Goal: Task Accomplishment & Management: Manage account settings

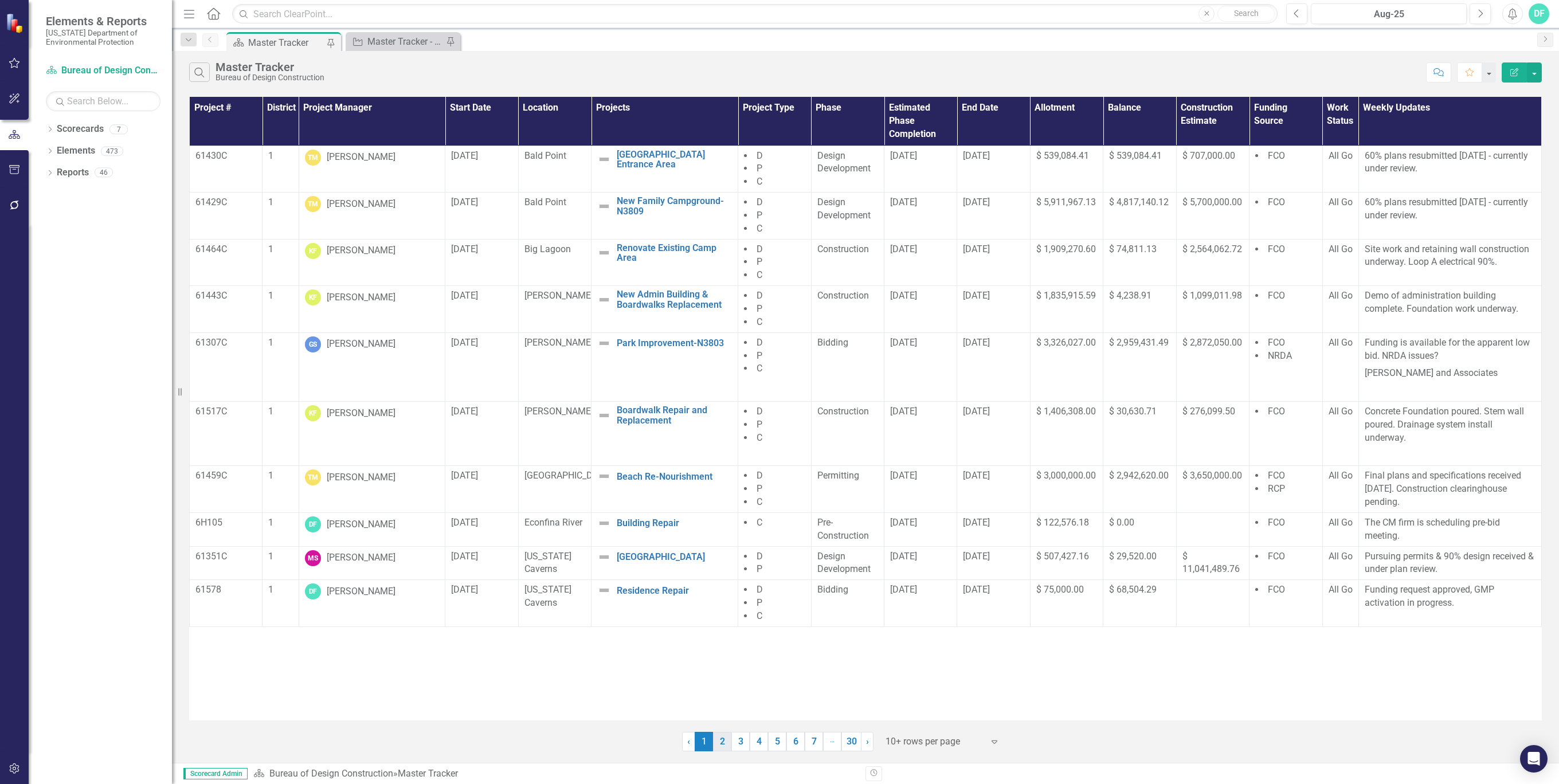
click at [722, 745] on link "2" at bounding box center [722, 741] width 18 height 19
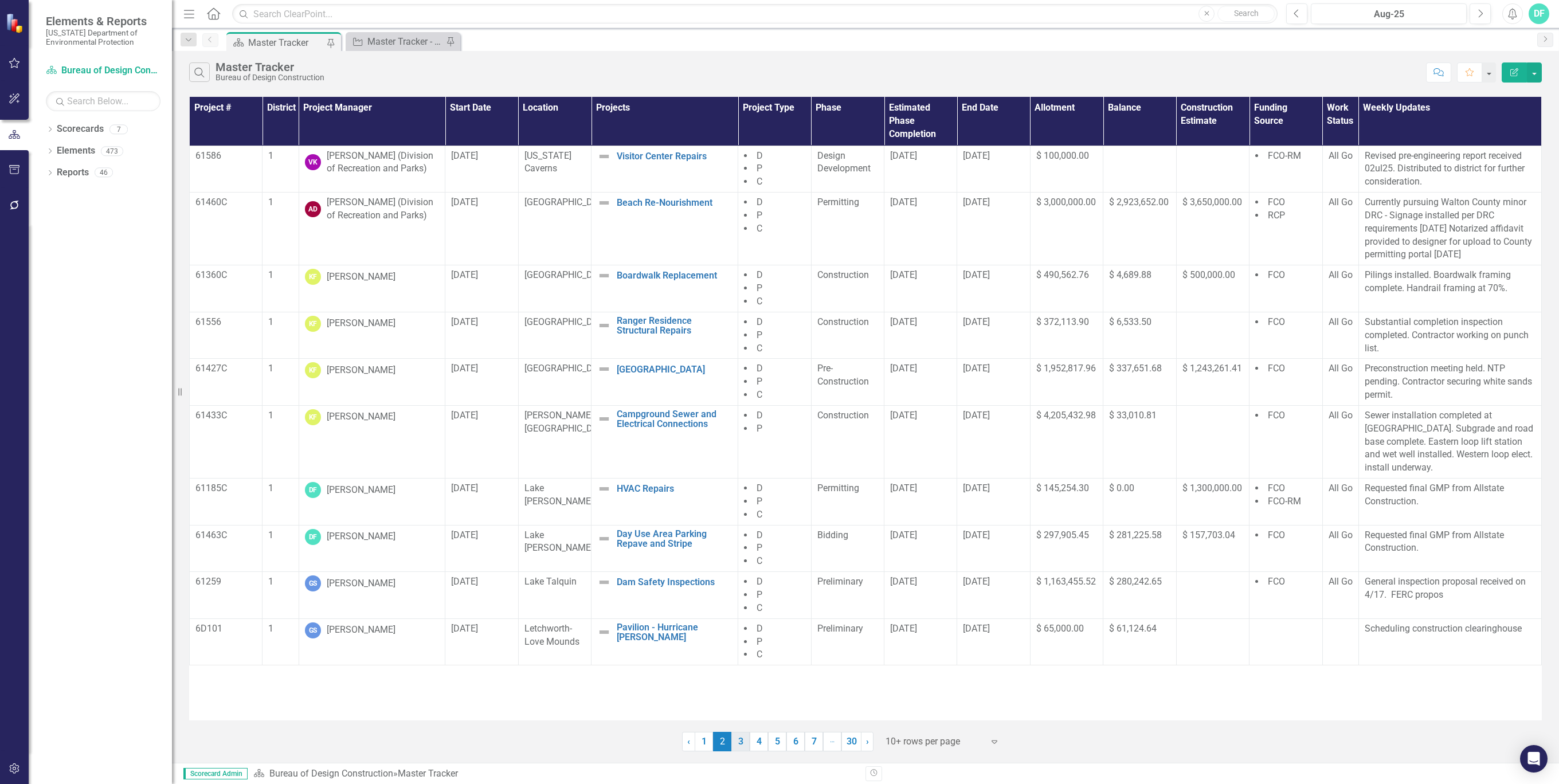
click at [739, 743] on link "3" at bounding box center [741, 741] width 18 height 19
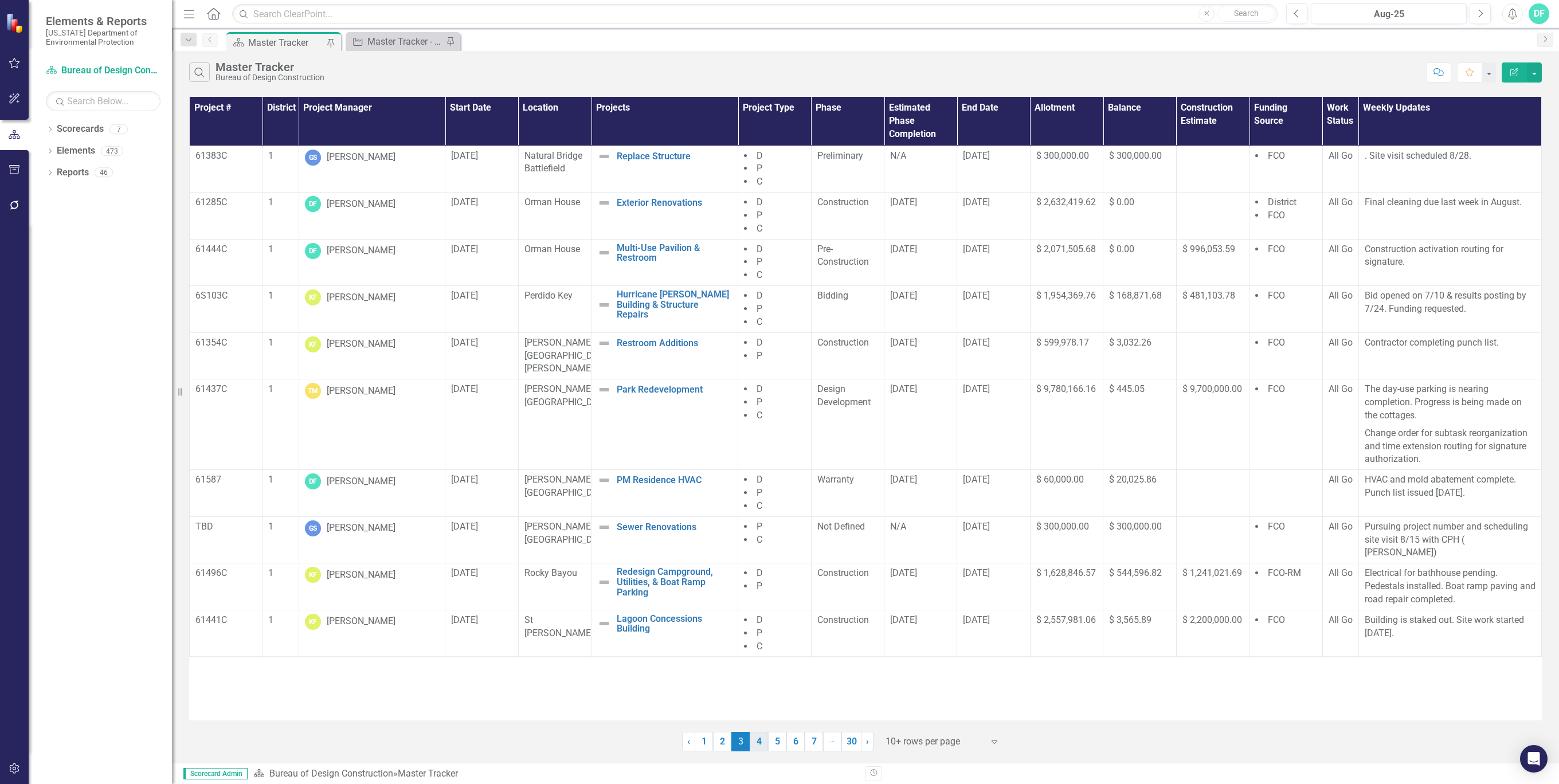
click at [758, 739] on link "4" at bounding box center [759, 741] width 18 height 19
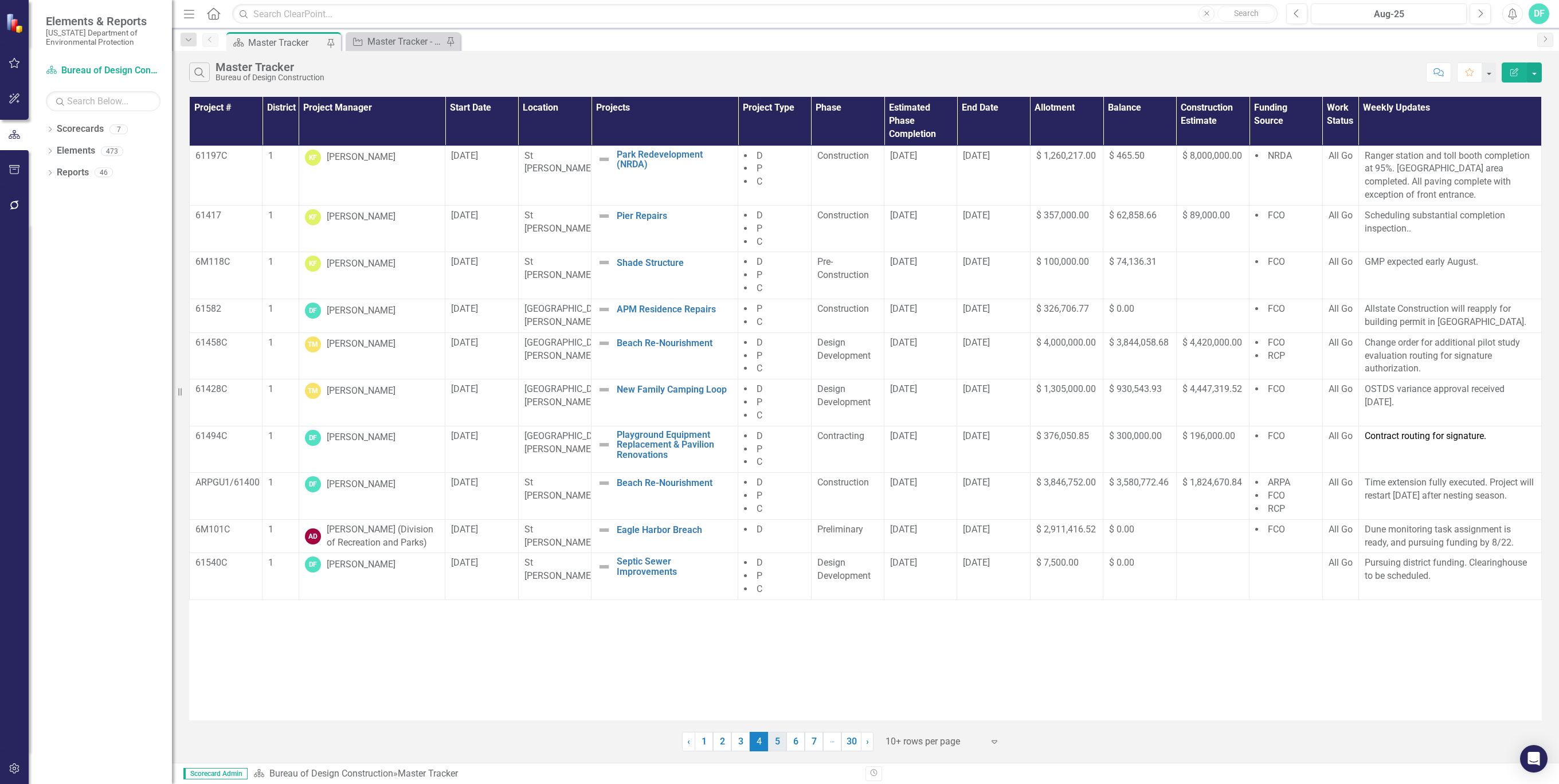
click at [777, 746] on link "5" at bounding box center [778, 741] width 18 height 19
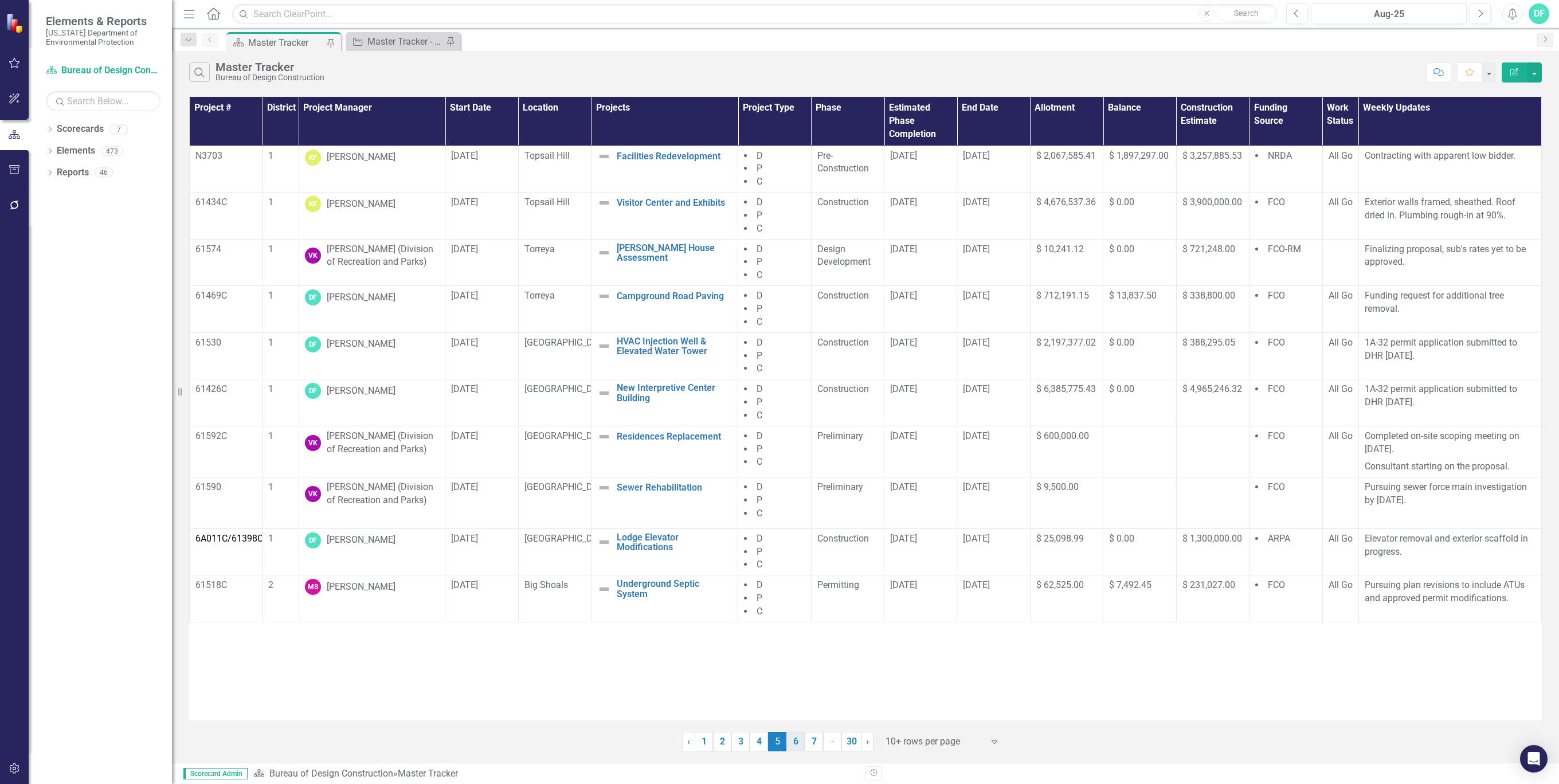
click at [794, 742] on link "6" at bounding box center [796, 741] width 18 height 19
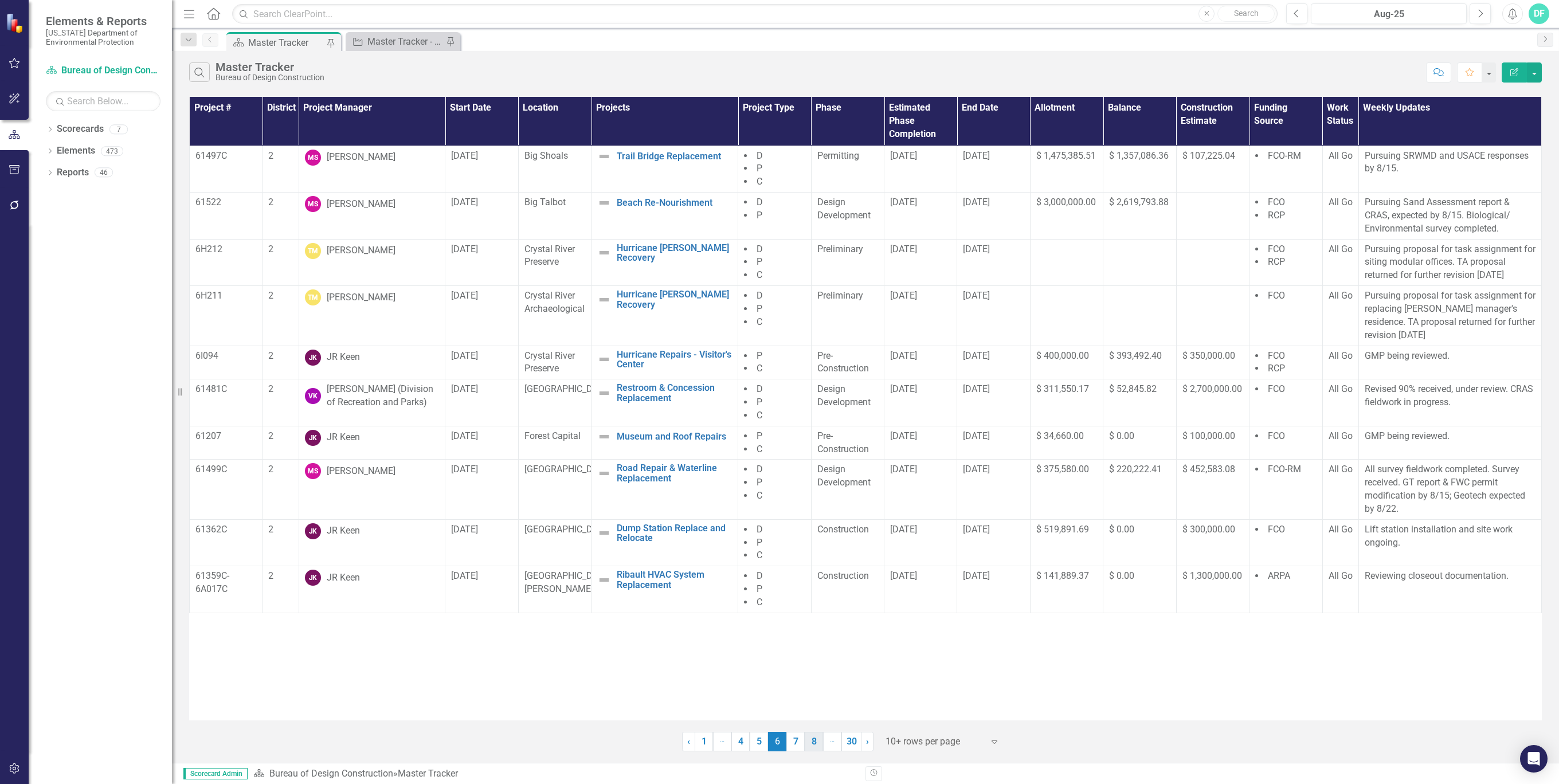
click at [815, 742] on link "8" at bounding box center [814, 741] width 18 height 19
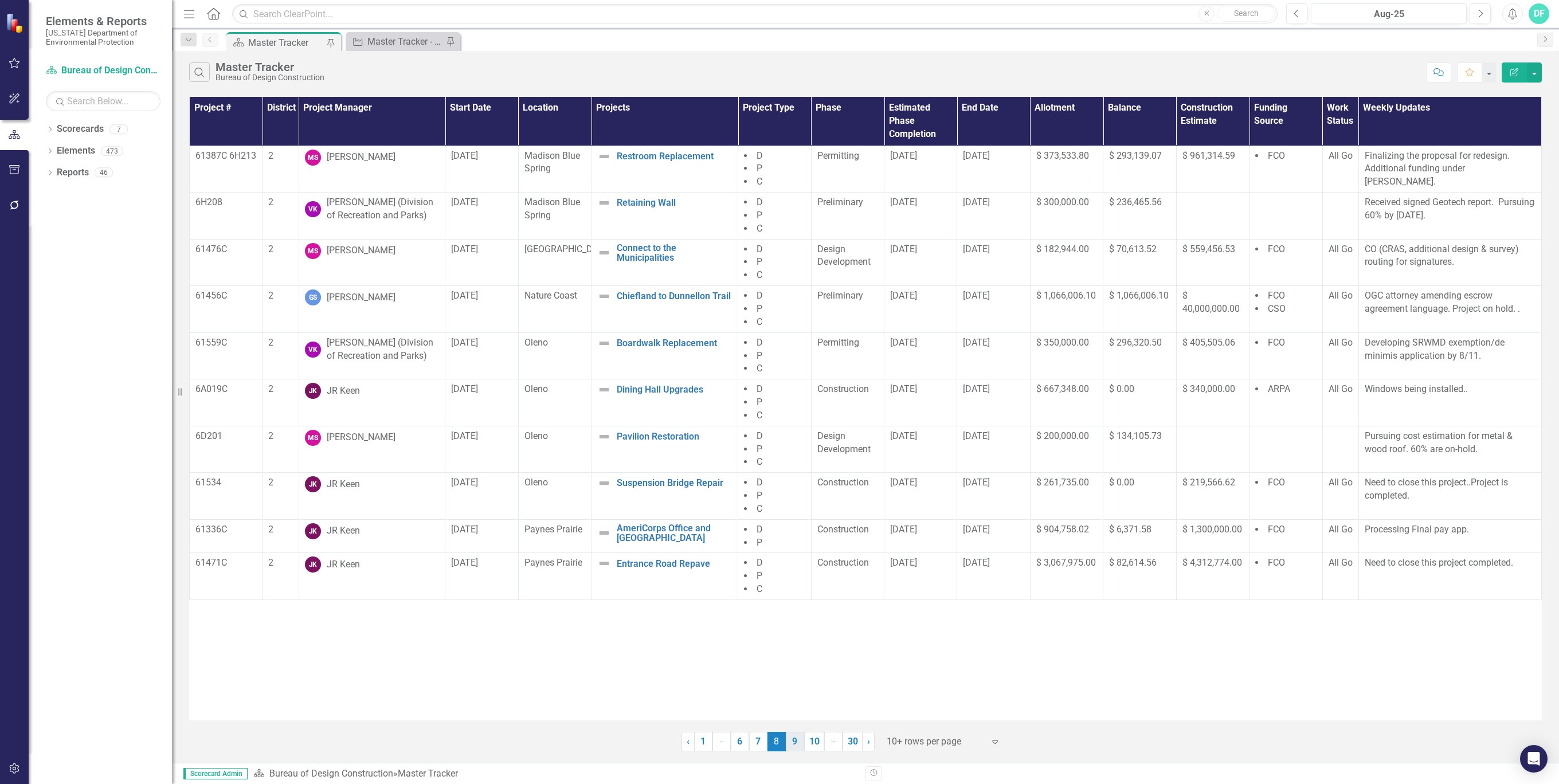
click at [796, 742] on link "9" at bounding box center [795, 741] width 18 height 19
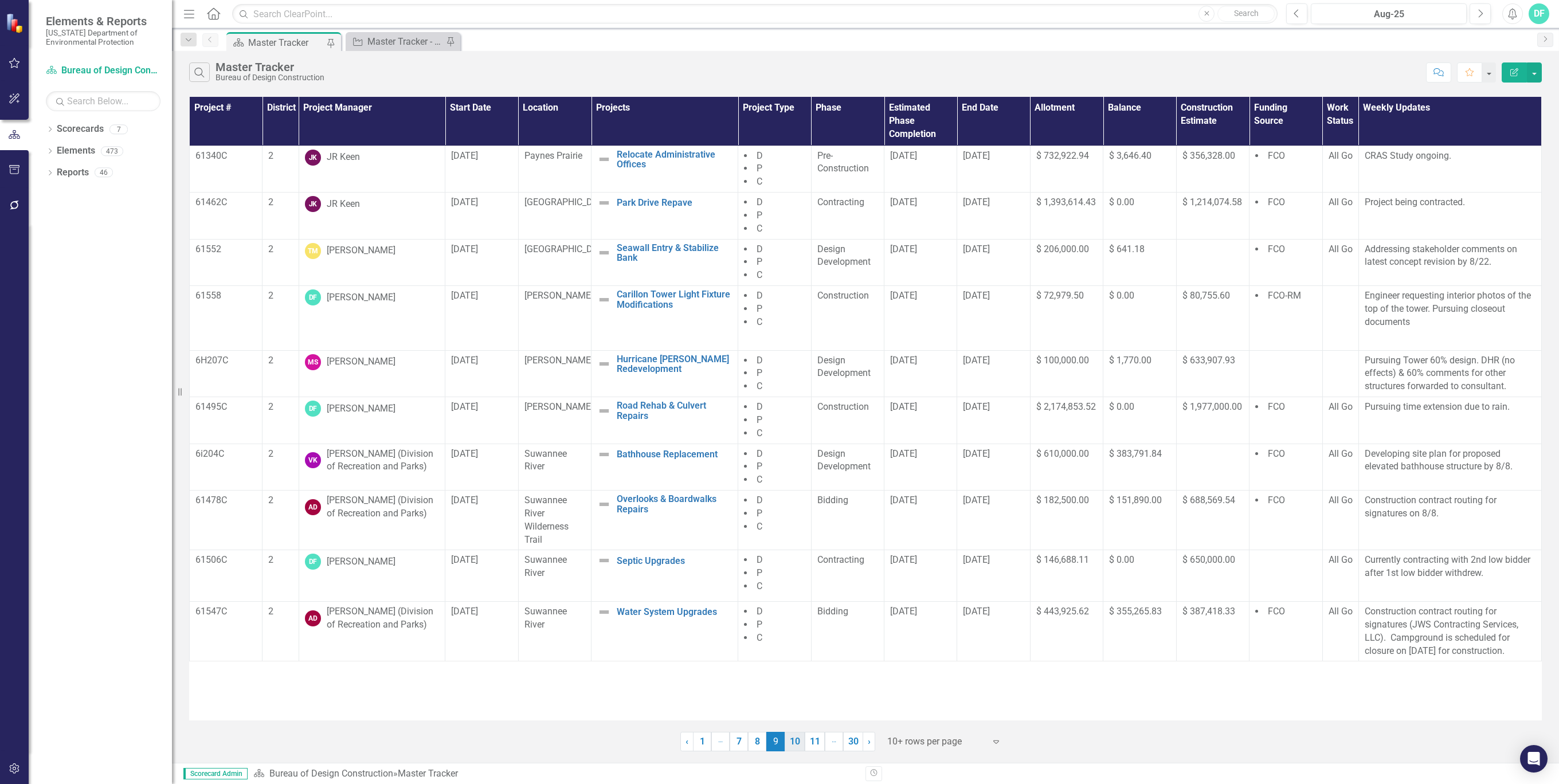
click at [793, 743] on link "10" at bounding box center [794, 741] width 20 height 19
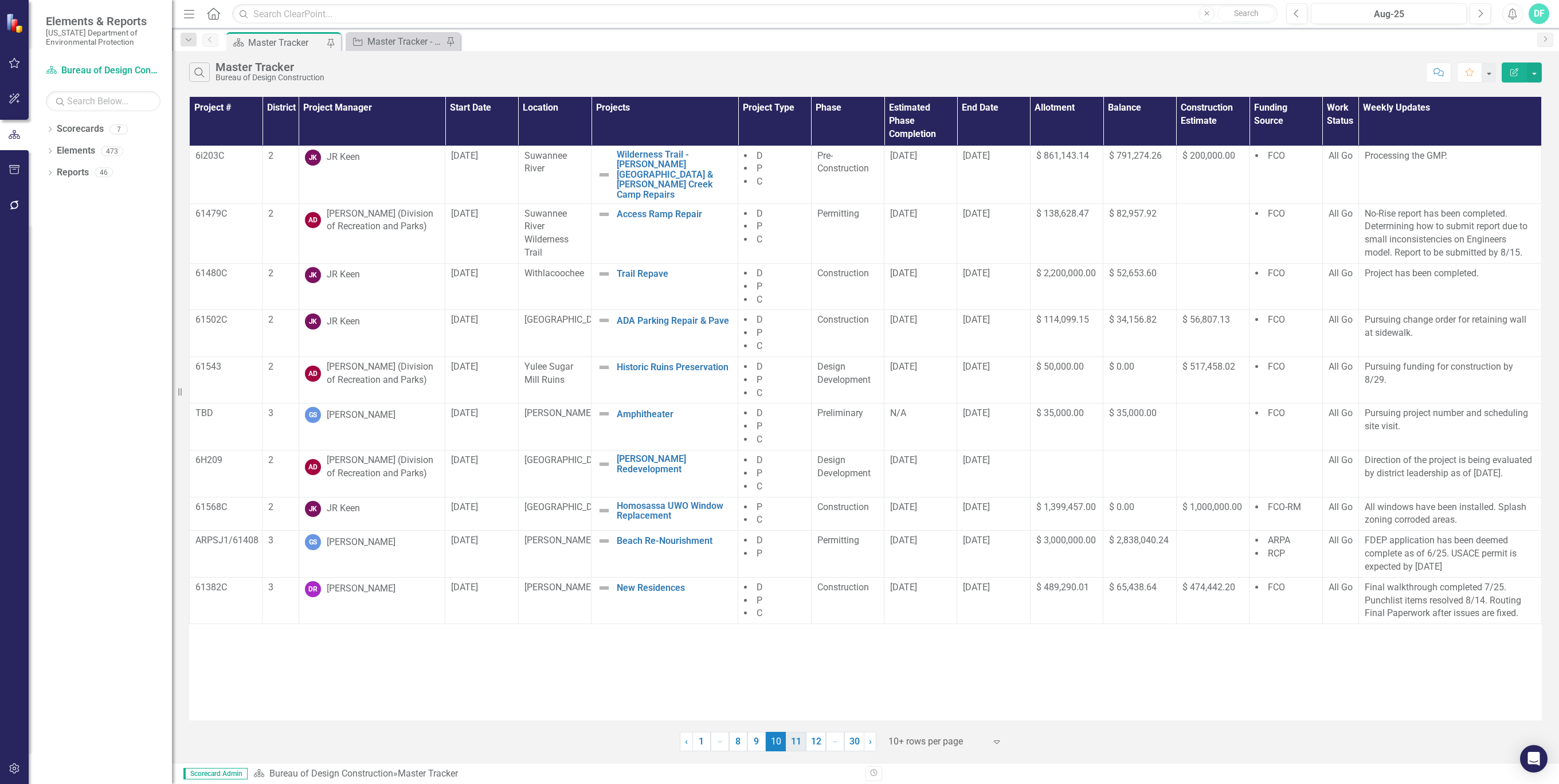
click at [799, 741] on link "11" at bounding box center [796, 741] width 20 height 19
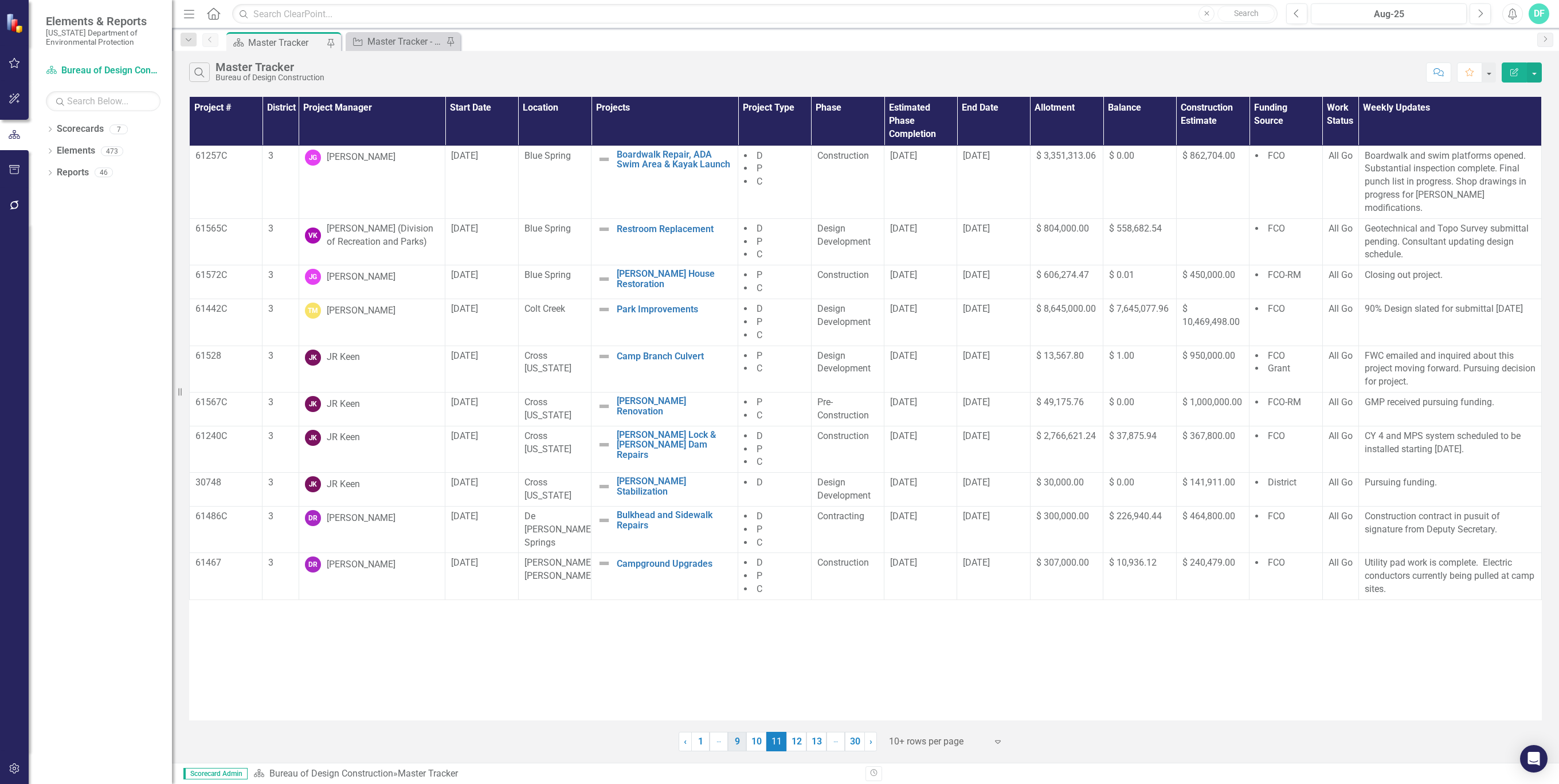
click at [737, 739] on link "9" at bounding box center [737, 741] width 18 height 19
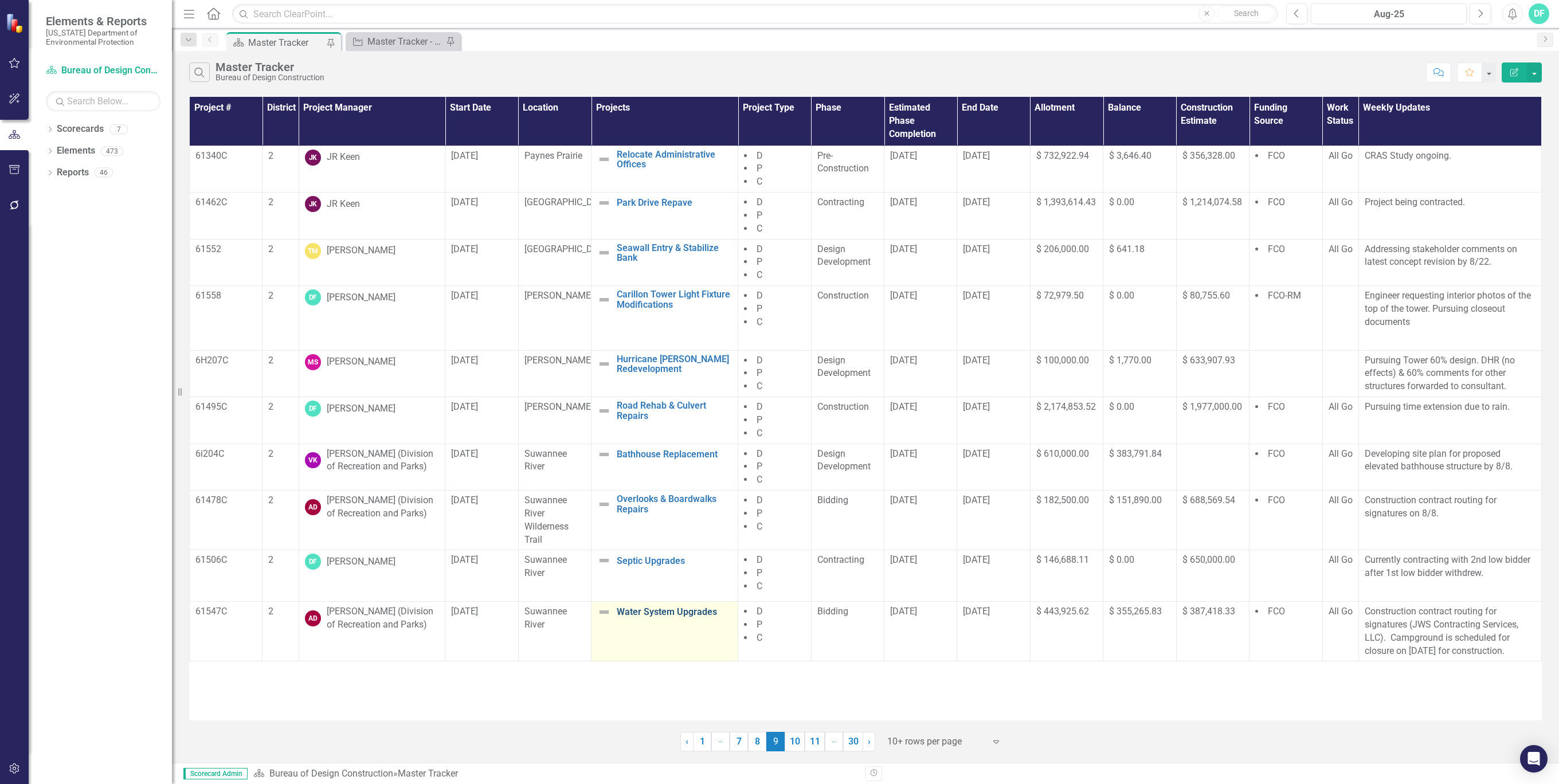
click at [649, 611] on link "Water System Upgrades" at bounding box center [675, 611] width 115 height 10
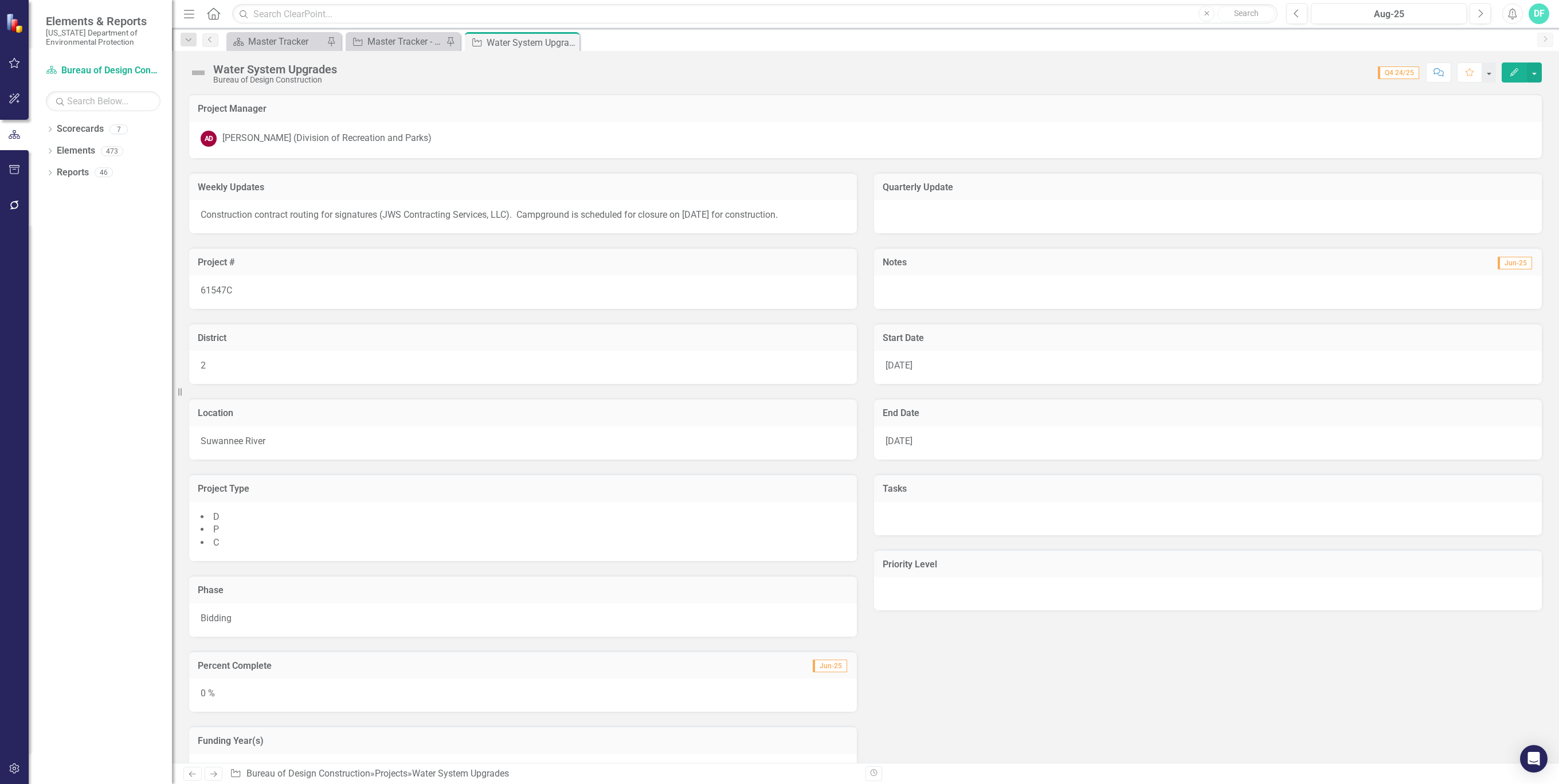
click at [460, 142] on div "AD [PERSON_NAME] (Division of Recreation and Parks)" at bounding box center [865, 138] width 1330 height 16
click at [1516, 73] on icon "Edit" at bounding box center [1514, 72] width 10 height 8
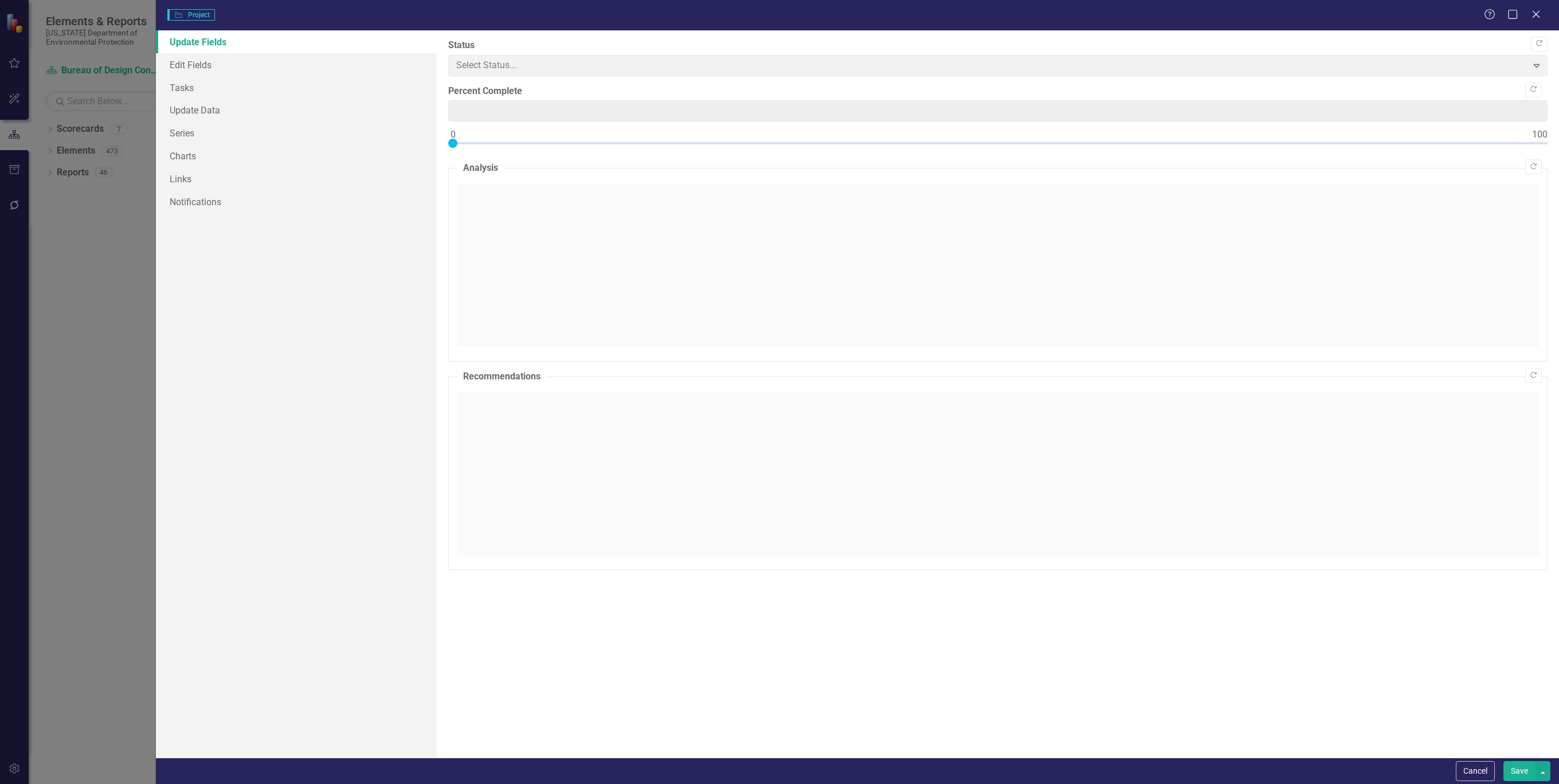
type input "0"
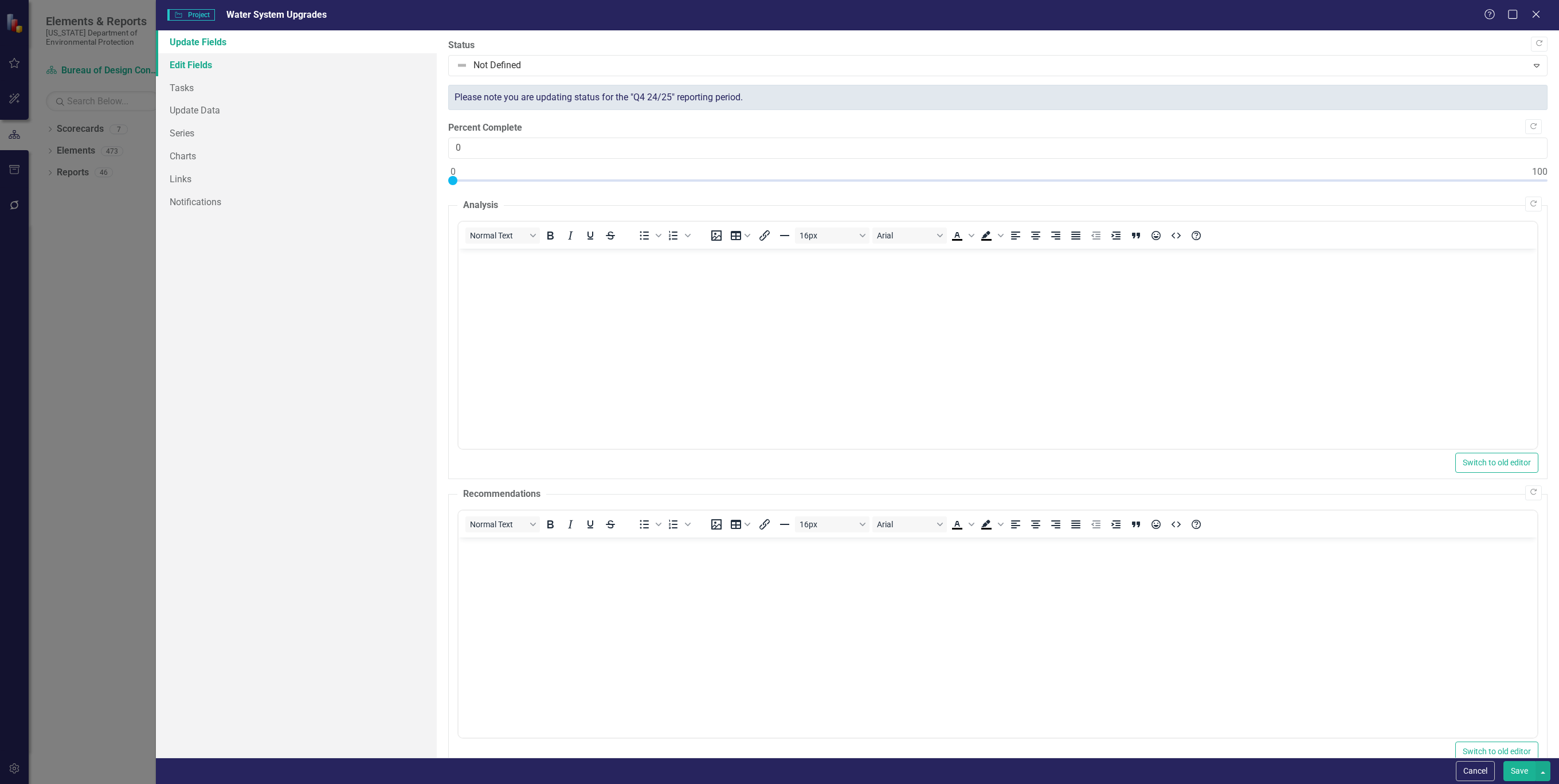
click at [206, 62] on link "Edit Fields" at bounding box center [296, 64] width 281 height 23
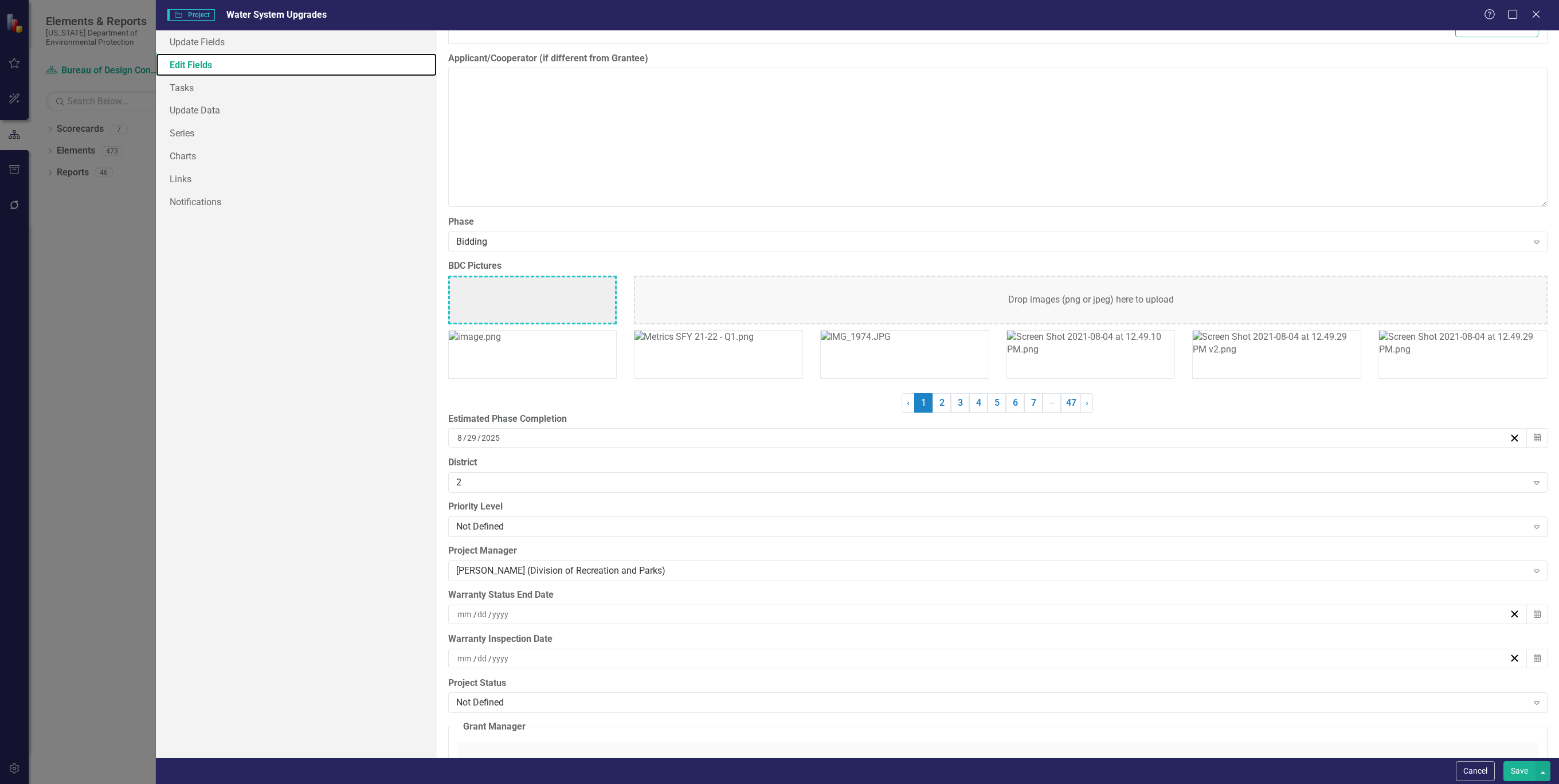
scroll to position [2750, 0]
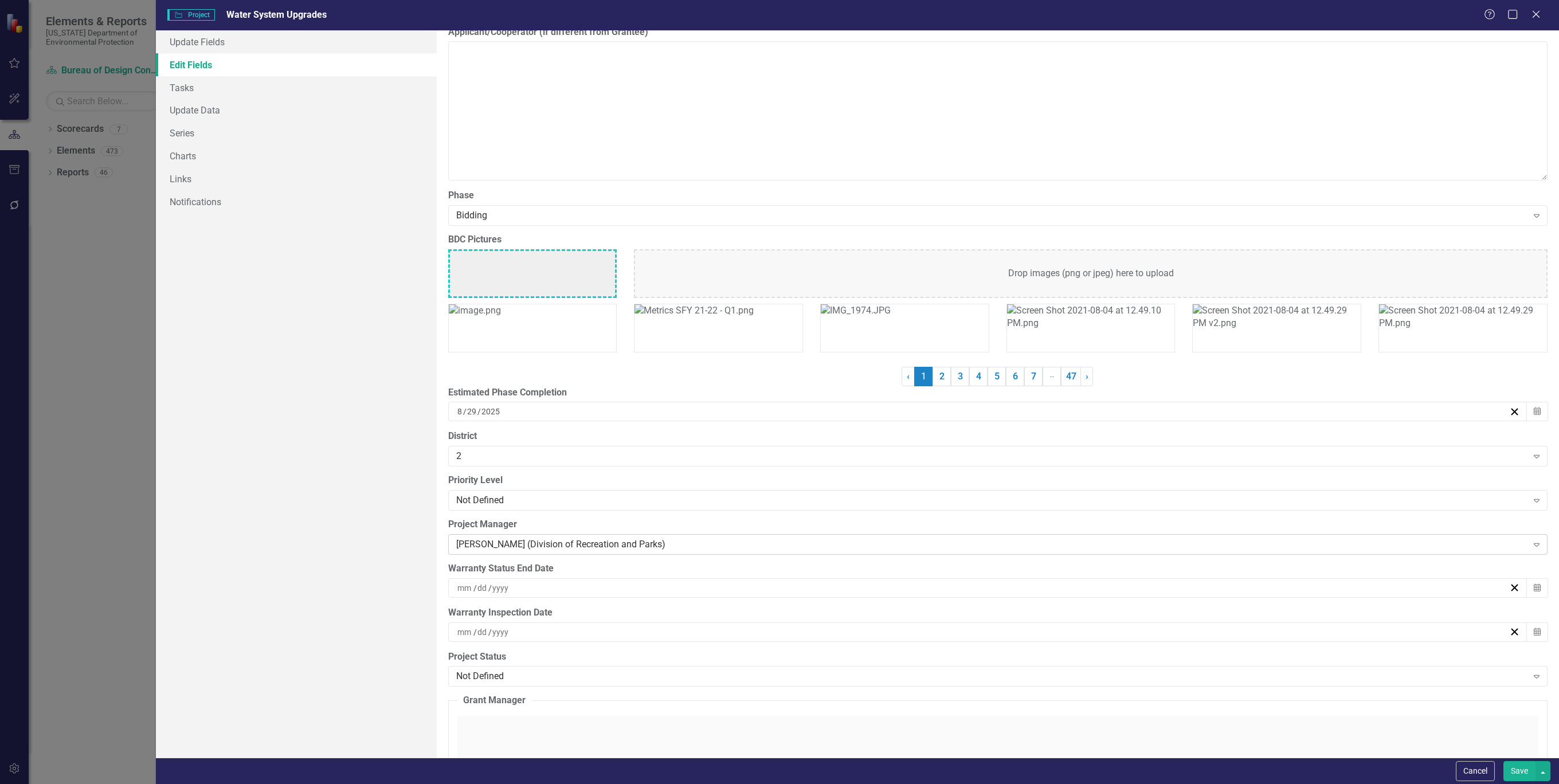
click at [1531, 546] on icon "Expand" at bounding box center [1537, 544] width 12 height 9
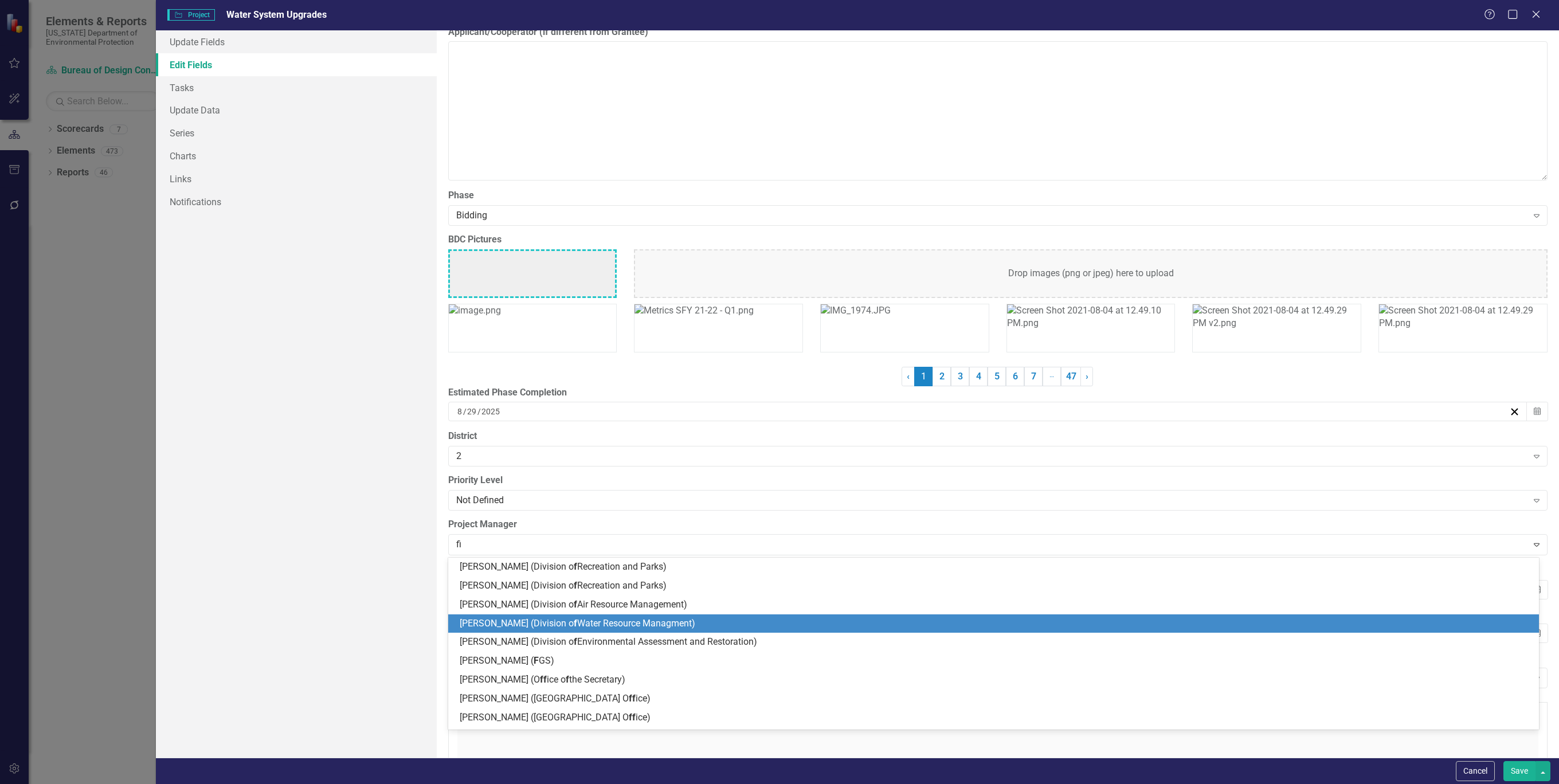
scroll to position [358, 0]
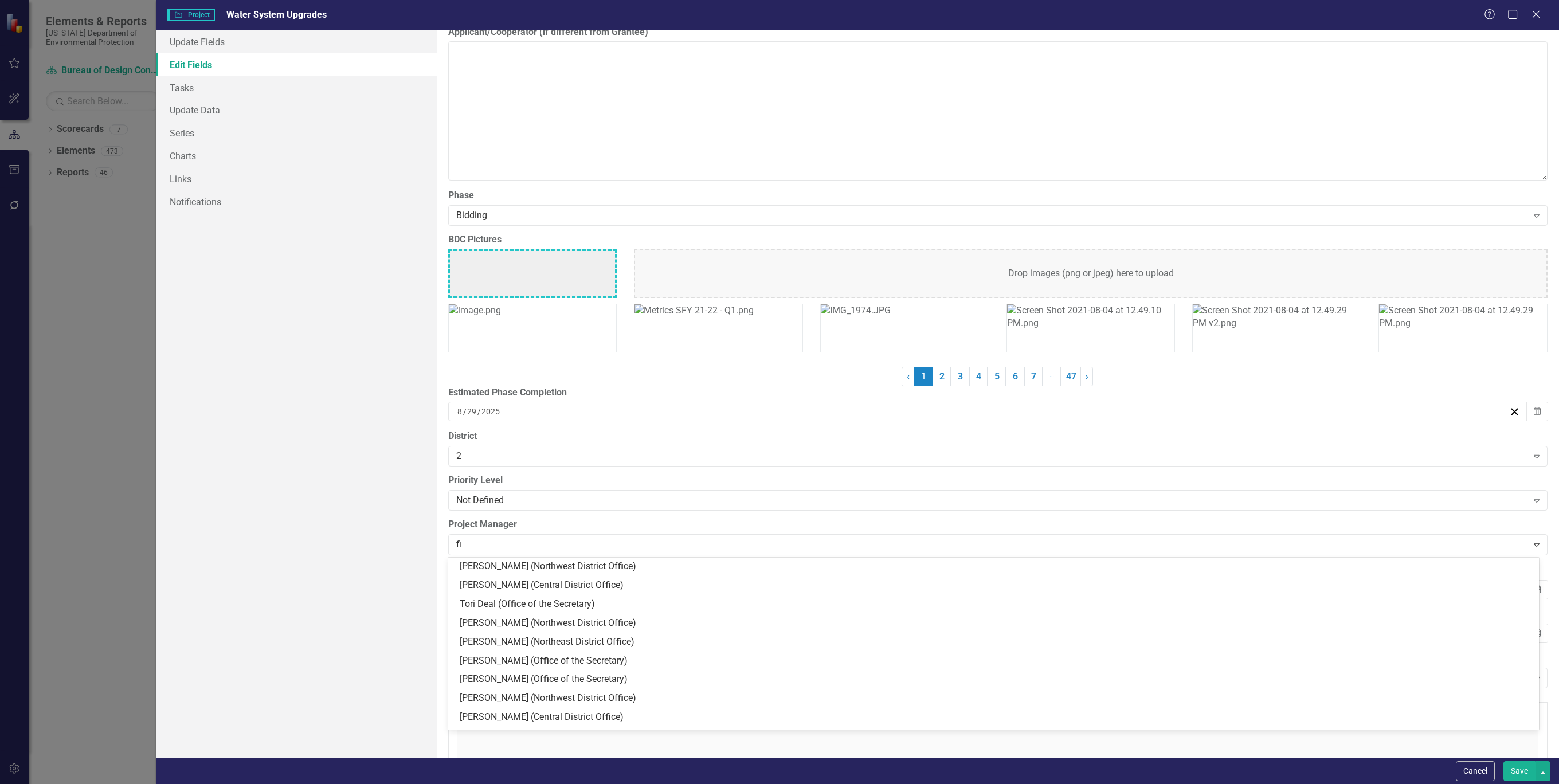
type input "fin"
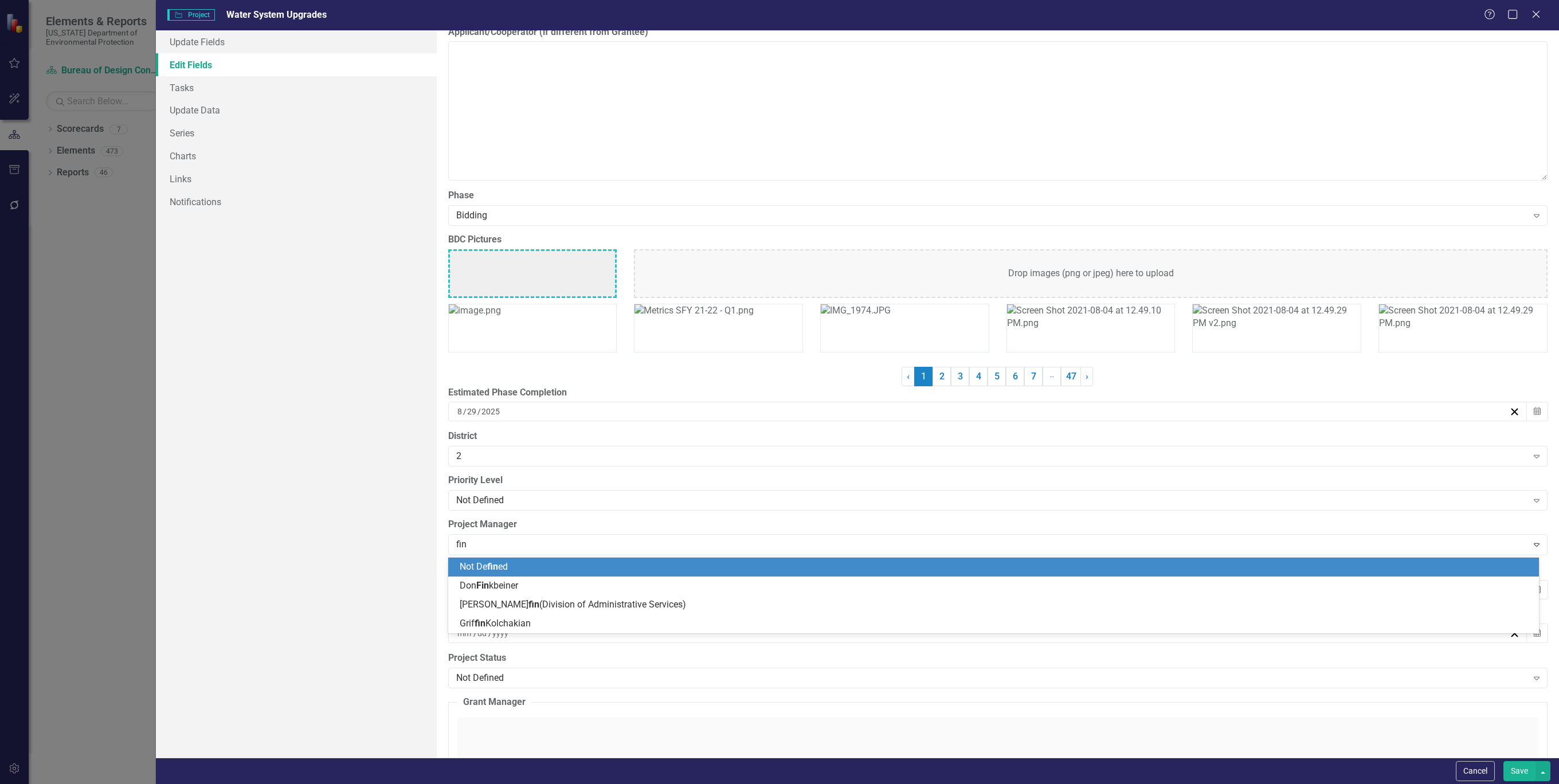
scroll to position [0, 0]
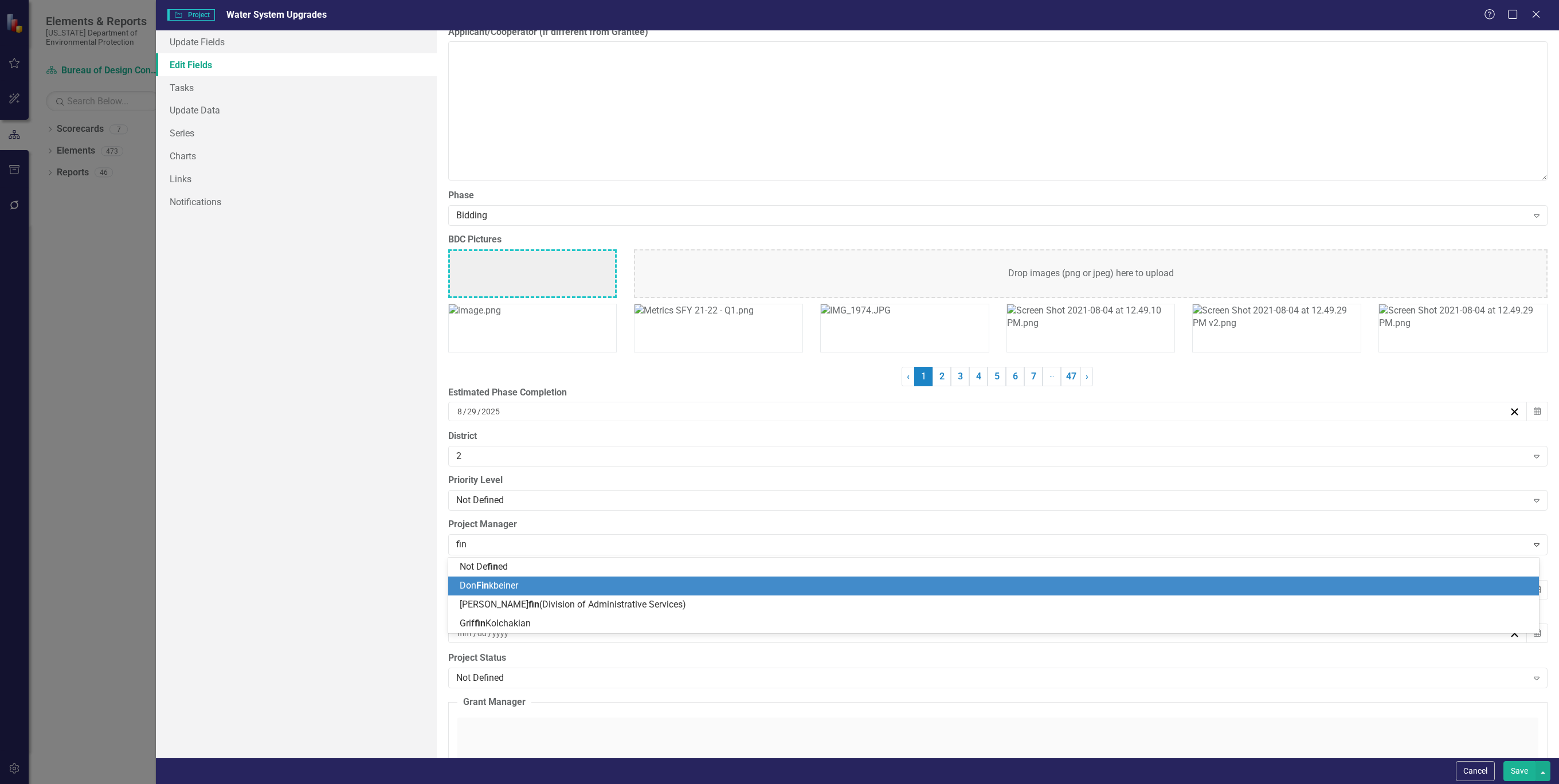
click at [508, 585] on span "[PERSON_NAME] kbeiner" at bounding box center [489, 585] width 58 height 11
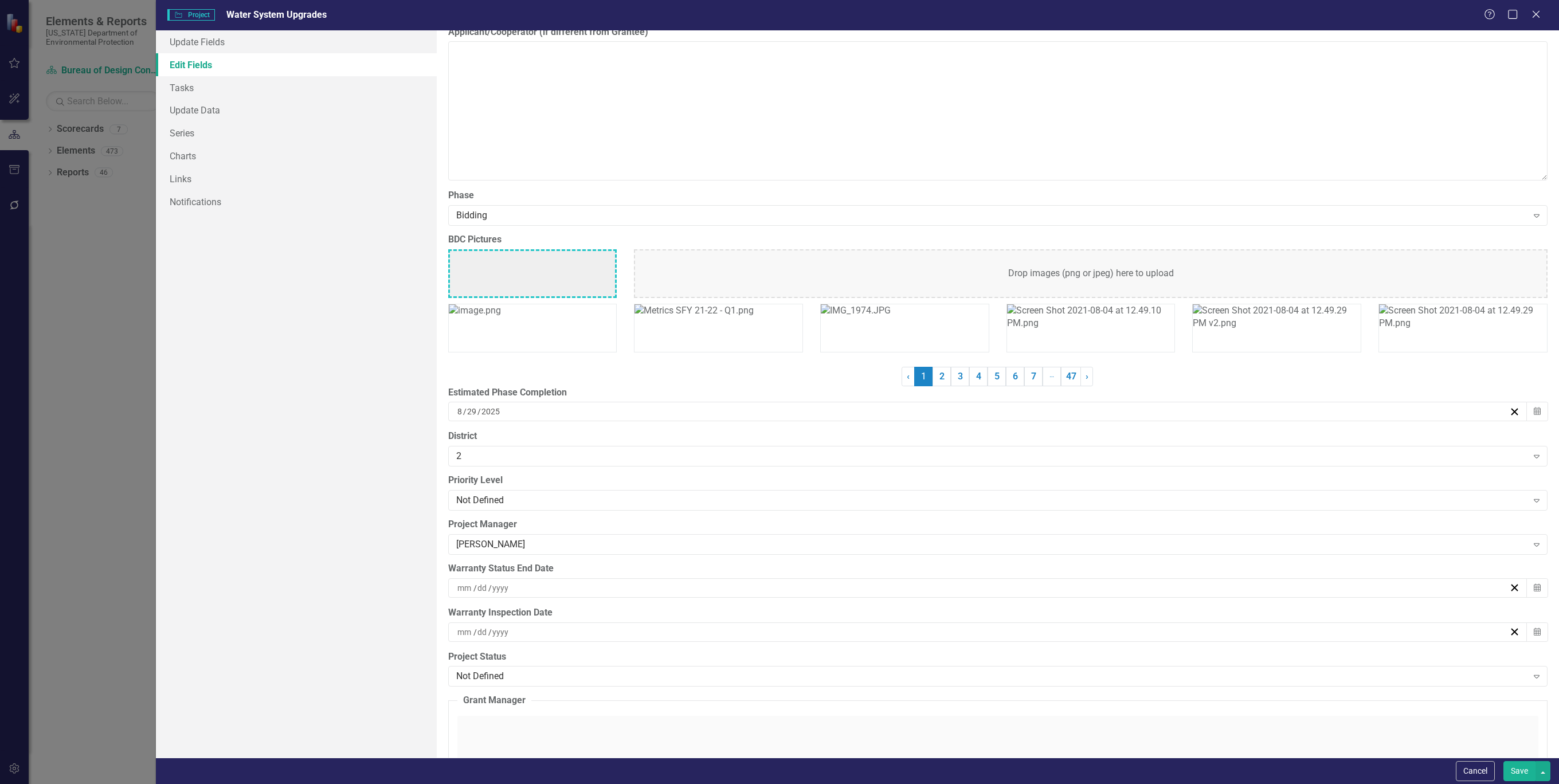
click at [1520, 770] on button "Save" at bounding box center [1520, 771] width 32 height 20
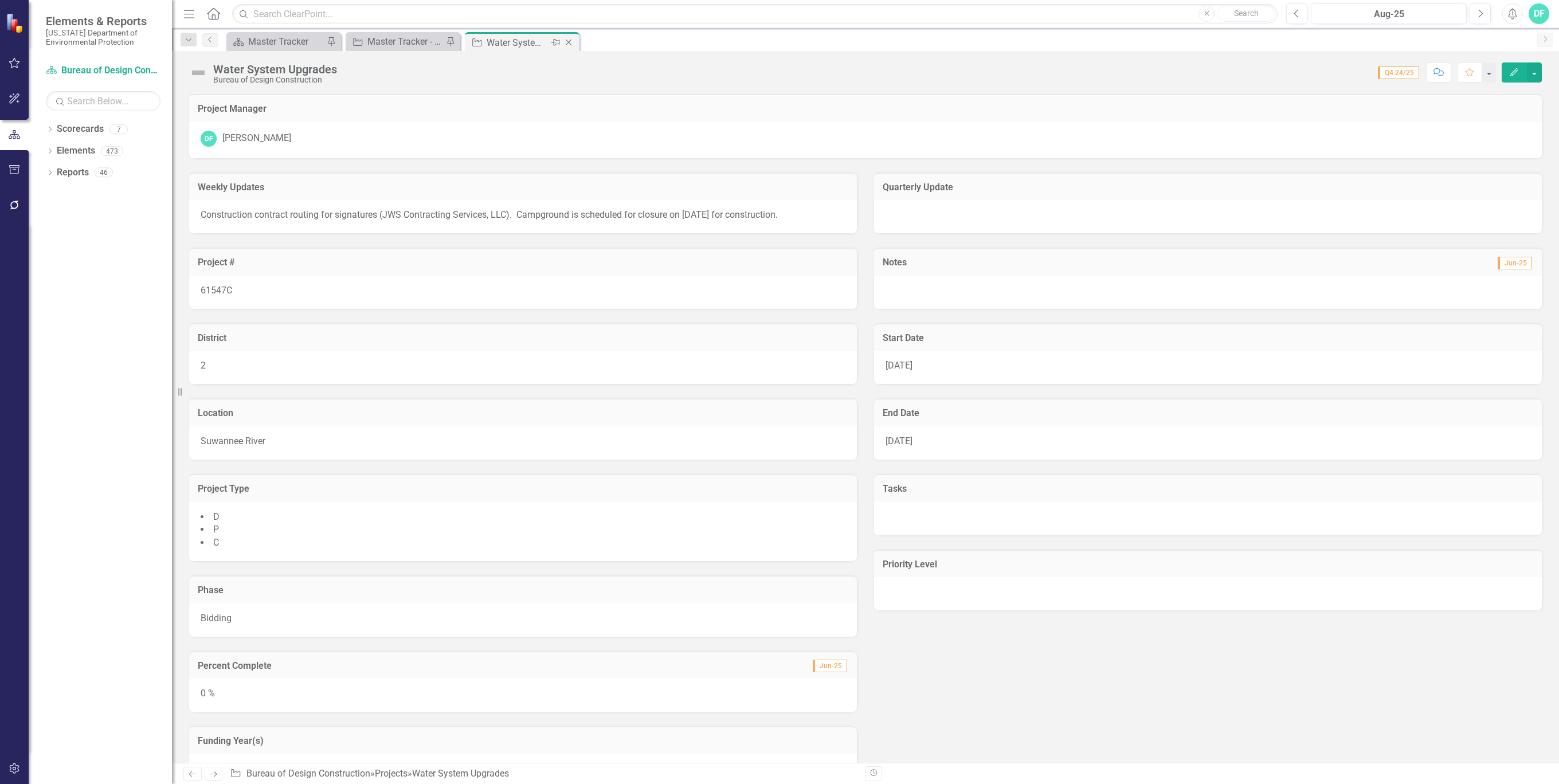
click at [566, 41] on icon "Close" at bounding box center [568, 42] width 12 height 9
click at [296, 35] on div "Master Tracker" at bounding box center [286, 41] width 76 height 15
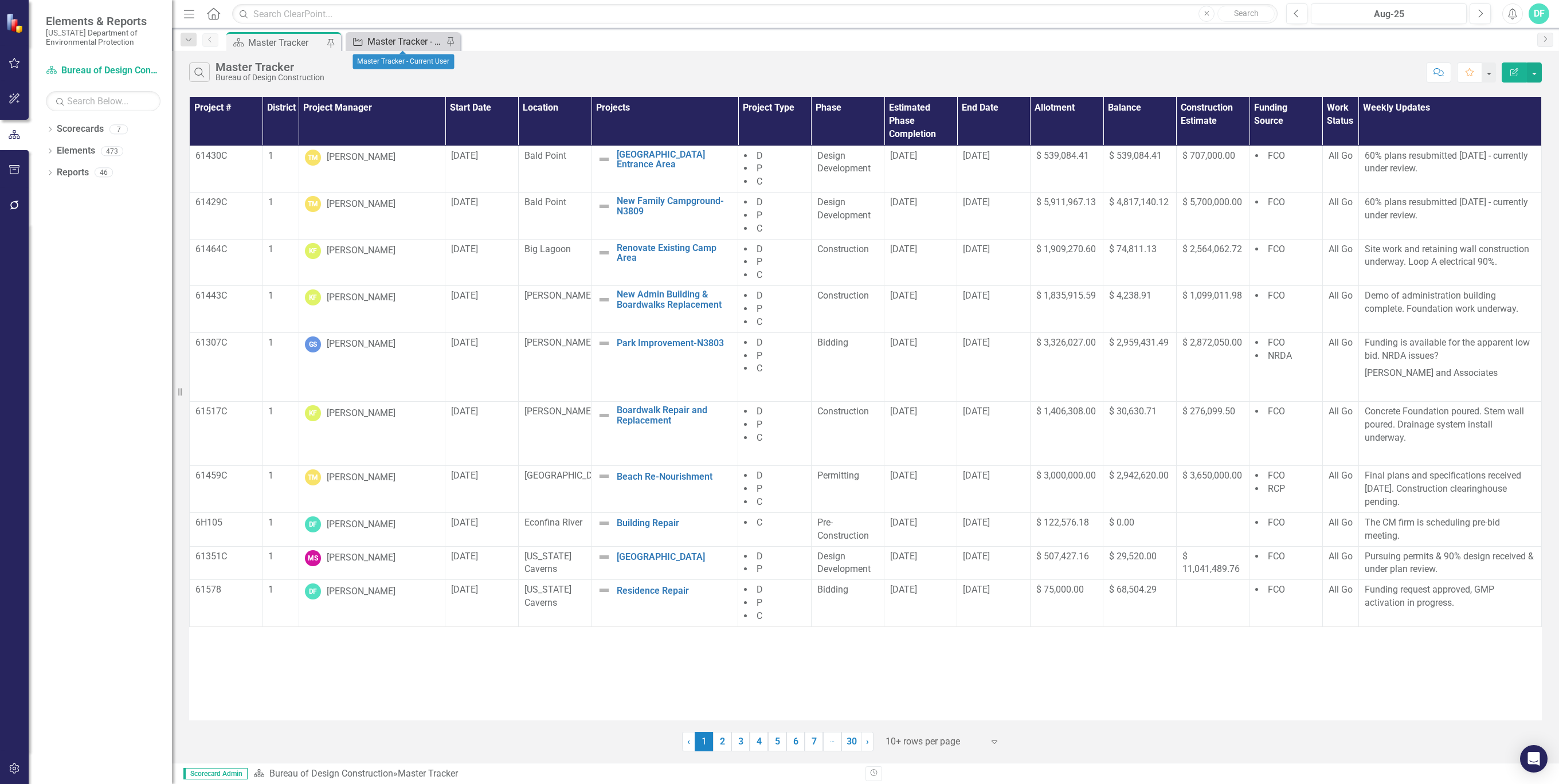
click at [409, 43] on div "Master Tracker - Current User" at bounding box center [405, 41] width 76 height 15
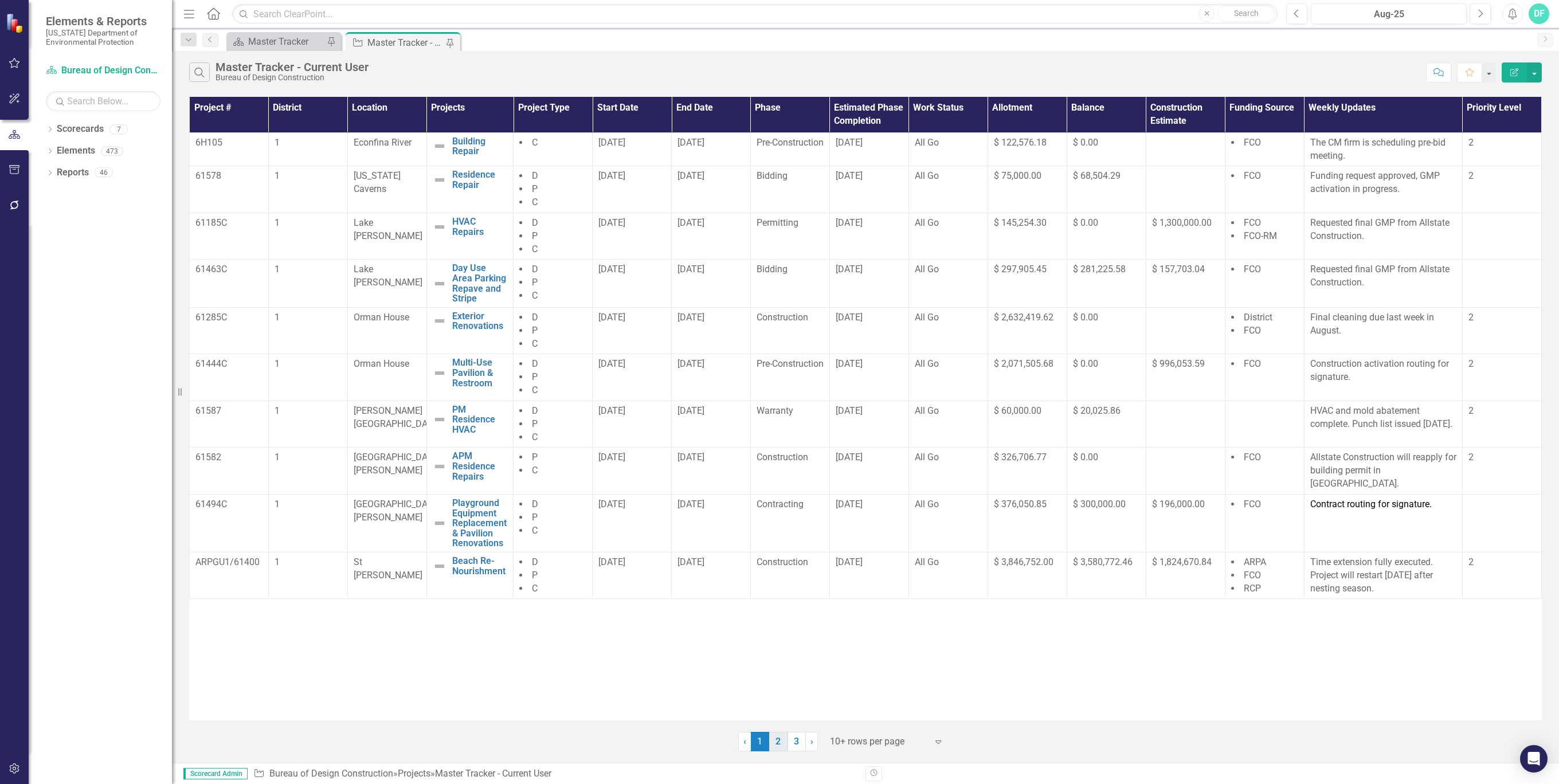
click at [774, 736] on link "2" at bounding box center [778, 741] width 18 height 19
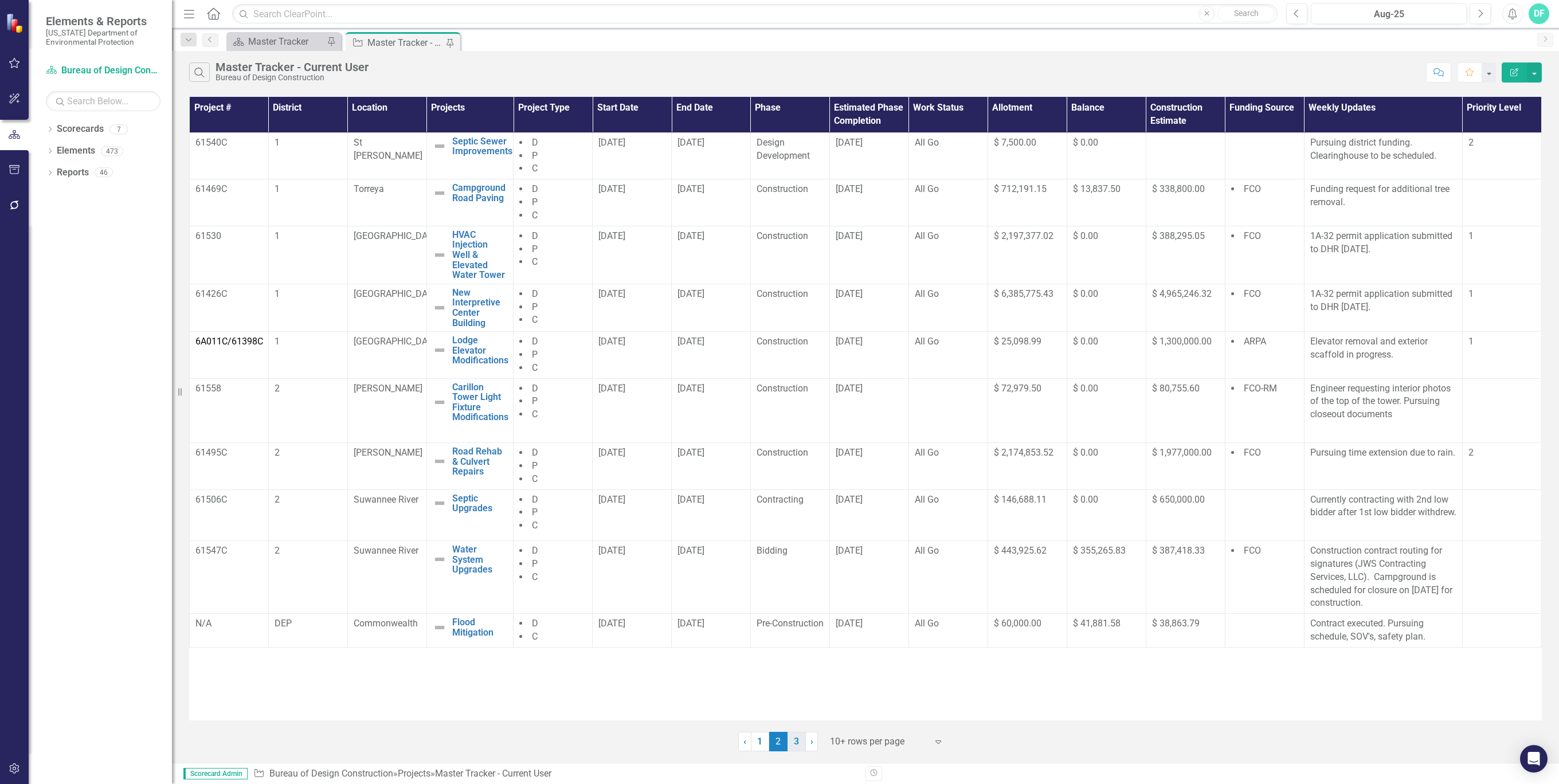
click at [794, 738] on link "3" at bounding box center [797, 741] width 18 height 19
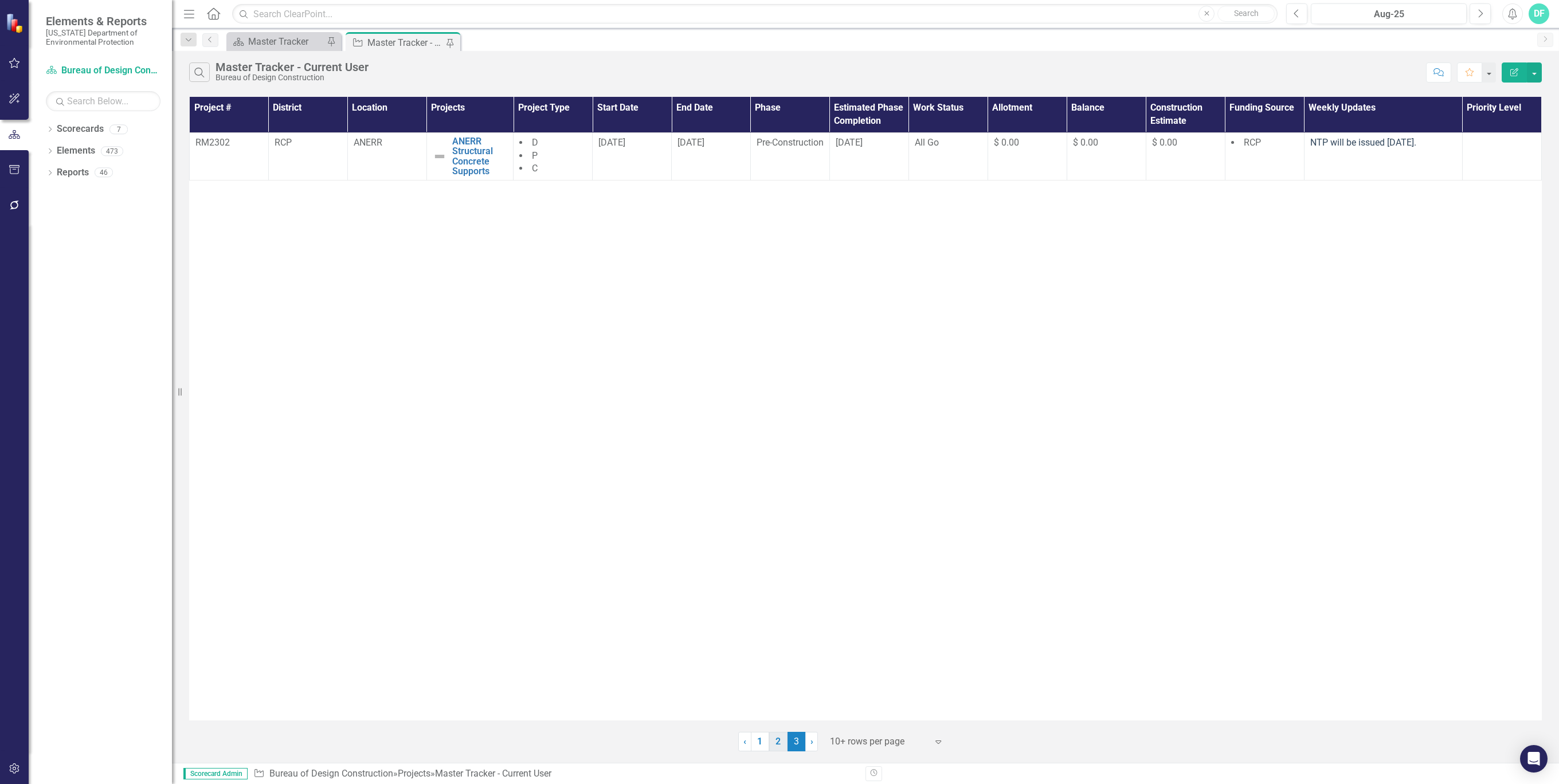
click at [775, 743] on link "2" at bounding box center [778, 741] width 18 height 19
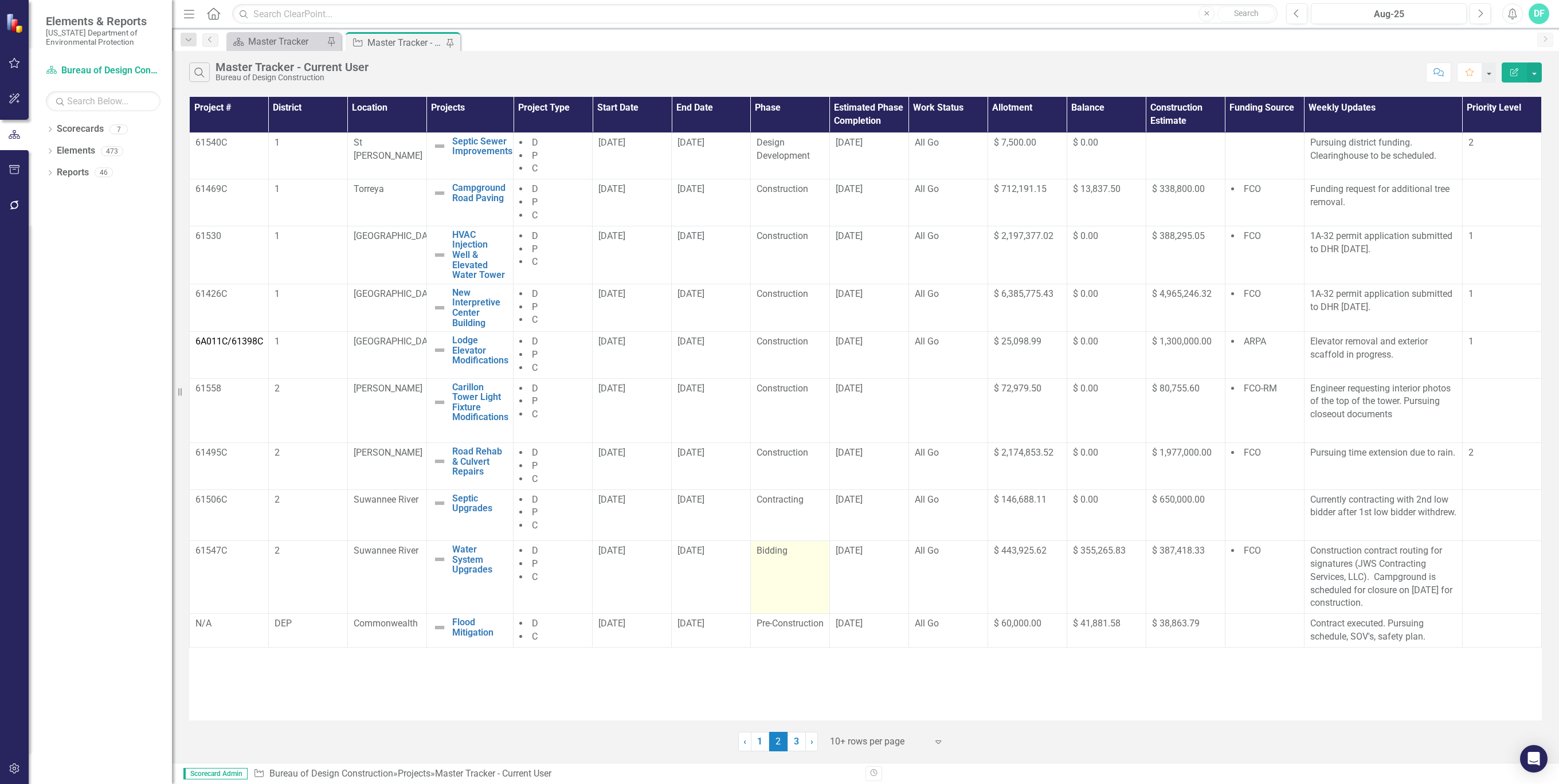
click at [778, 577] on td "Bidding" at bounding box center [790, 577] width 79 height 73
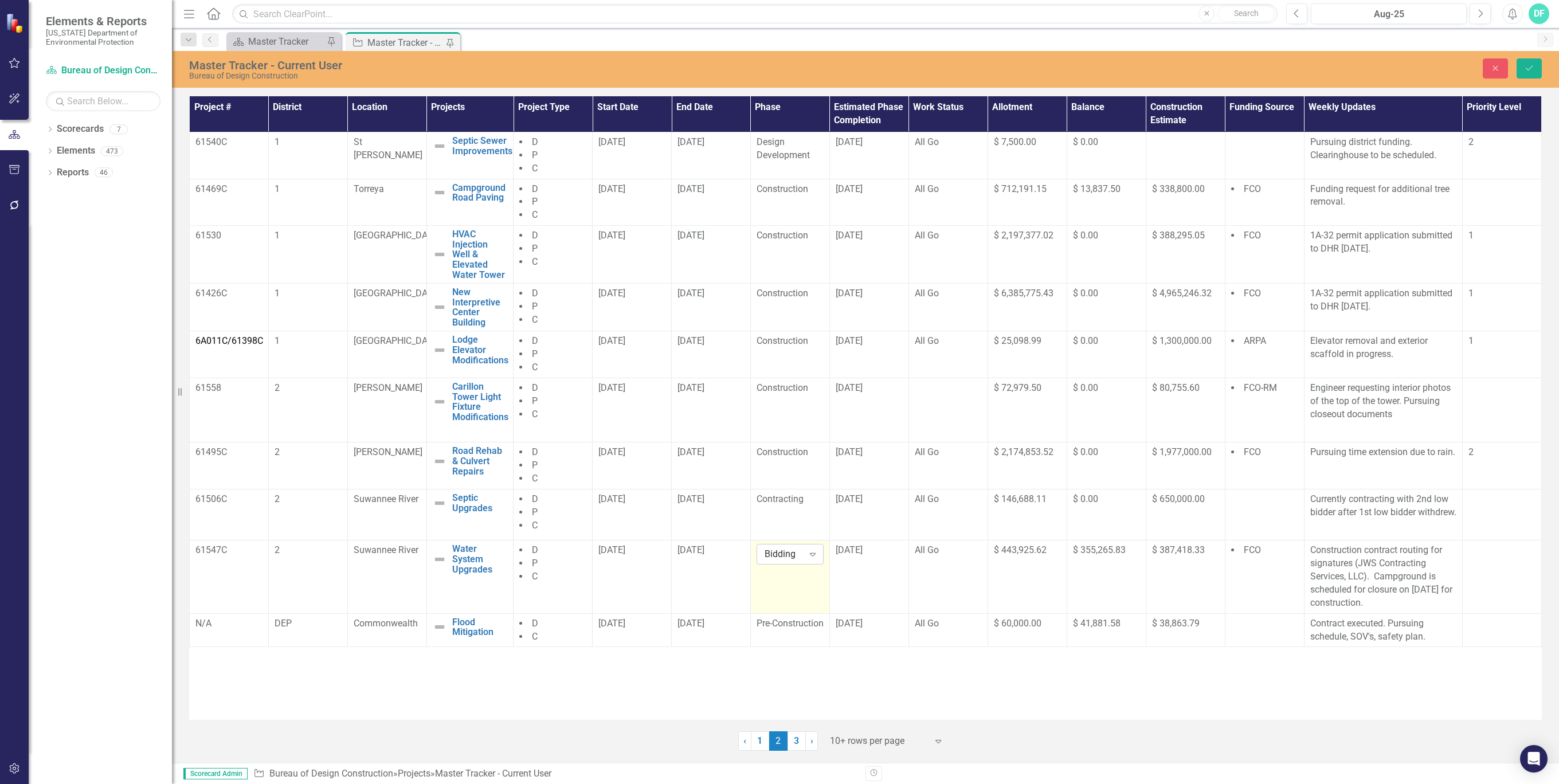
drag, startPoint x: 778, startPoint y: 577, endPoint x: 812, endPoint y: 570, distance: 34.7
click at [812, 558] on icon "Expand" at bounding box center [813, 554] width 12 height 9
click at [803, 641] on div "Contracting" at bounding box center [805, 647] width 74 height 13
click at [789, 598] on td "Contracting Expand" at bounding box center [790, 576] width 79 height 73
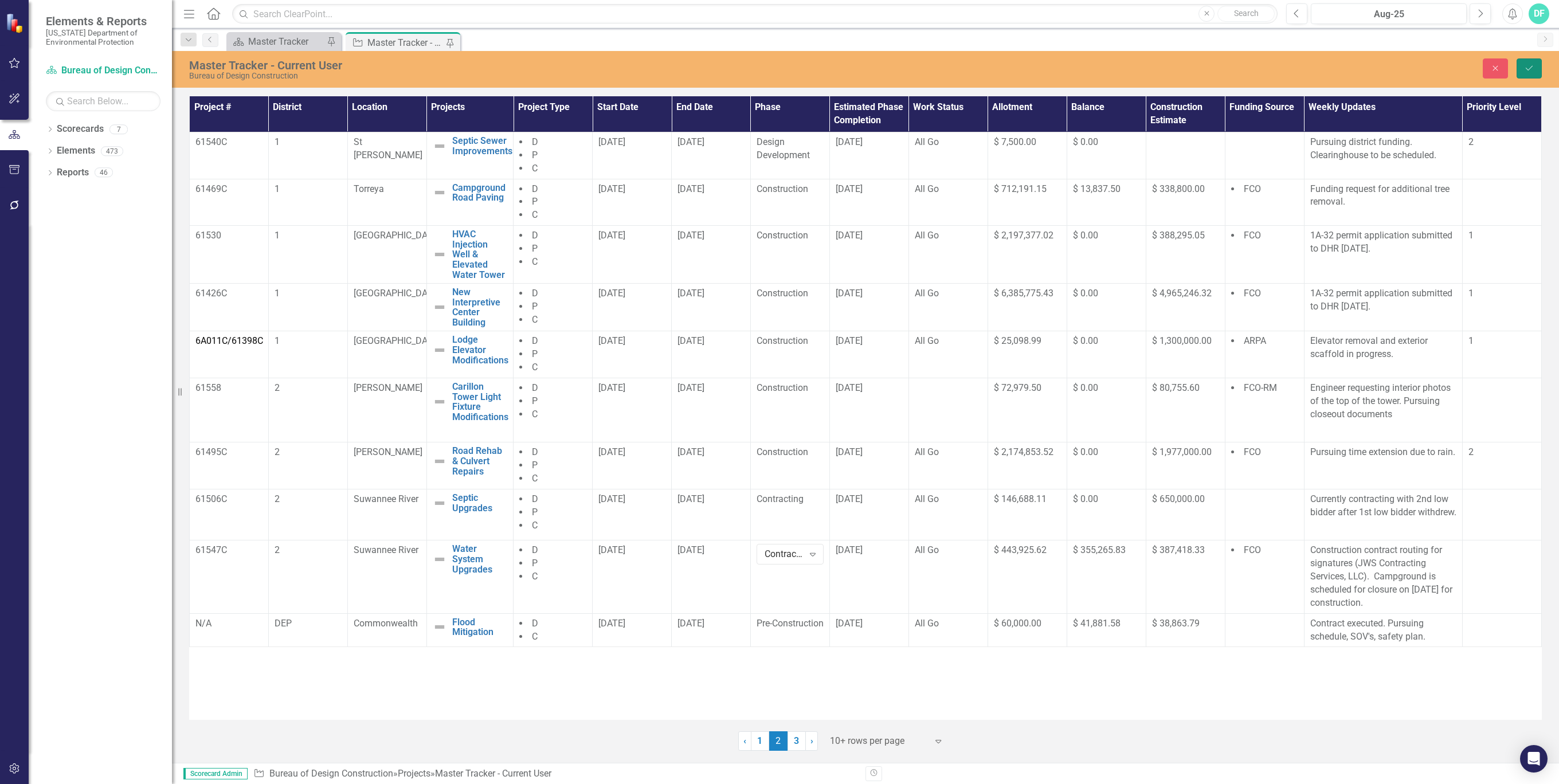
click at [1532, 66] on icon "submit" at bounding box center [1529, 68] width 7 height 5
